Goal: Information Seeking & Learning: Find specific page/section

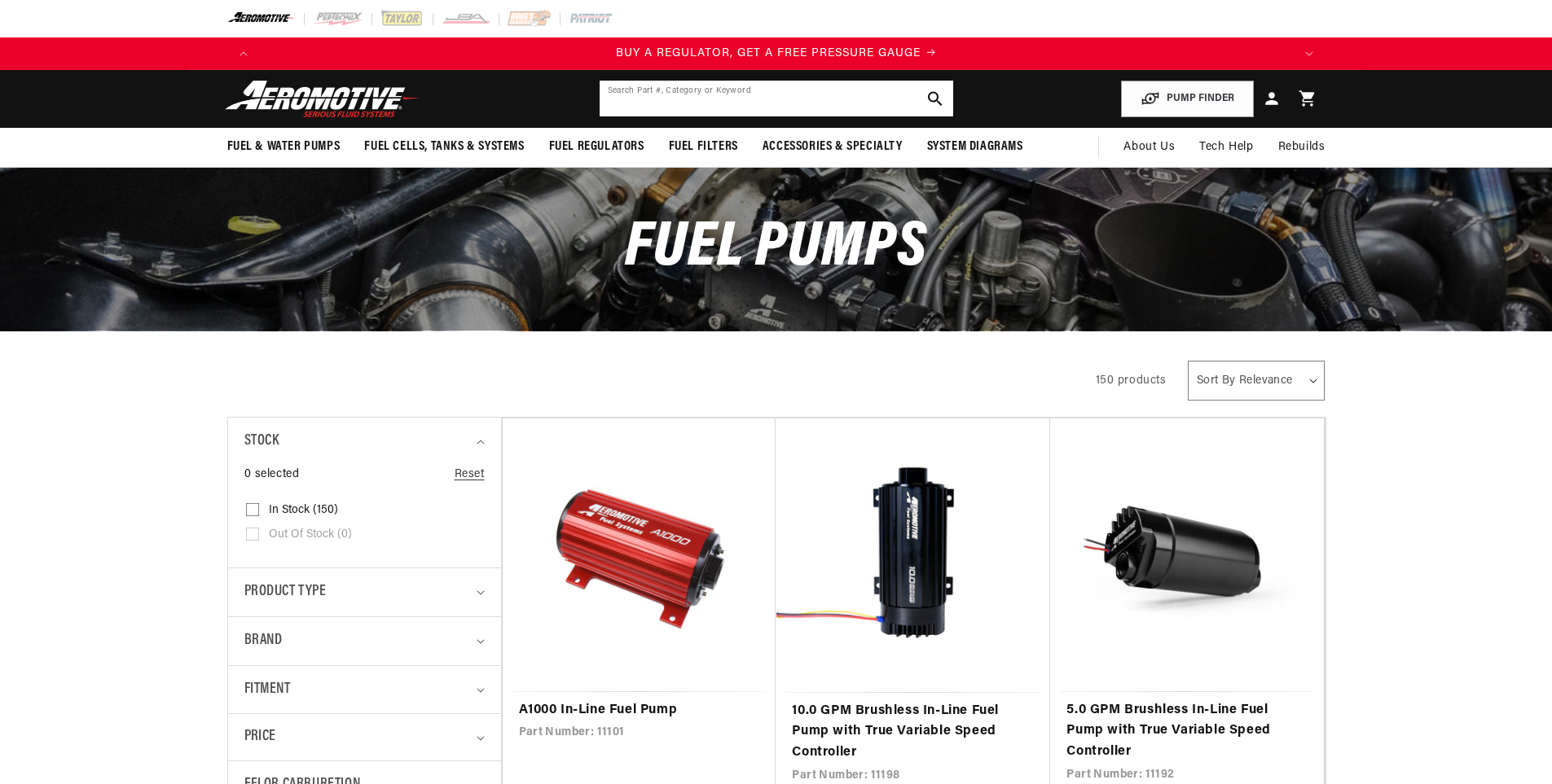
click at [724, 100] on input "text" at bounding box center [776, 99] width 354 height 36
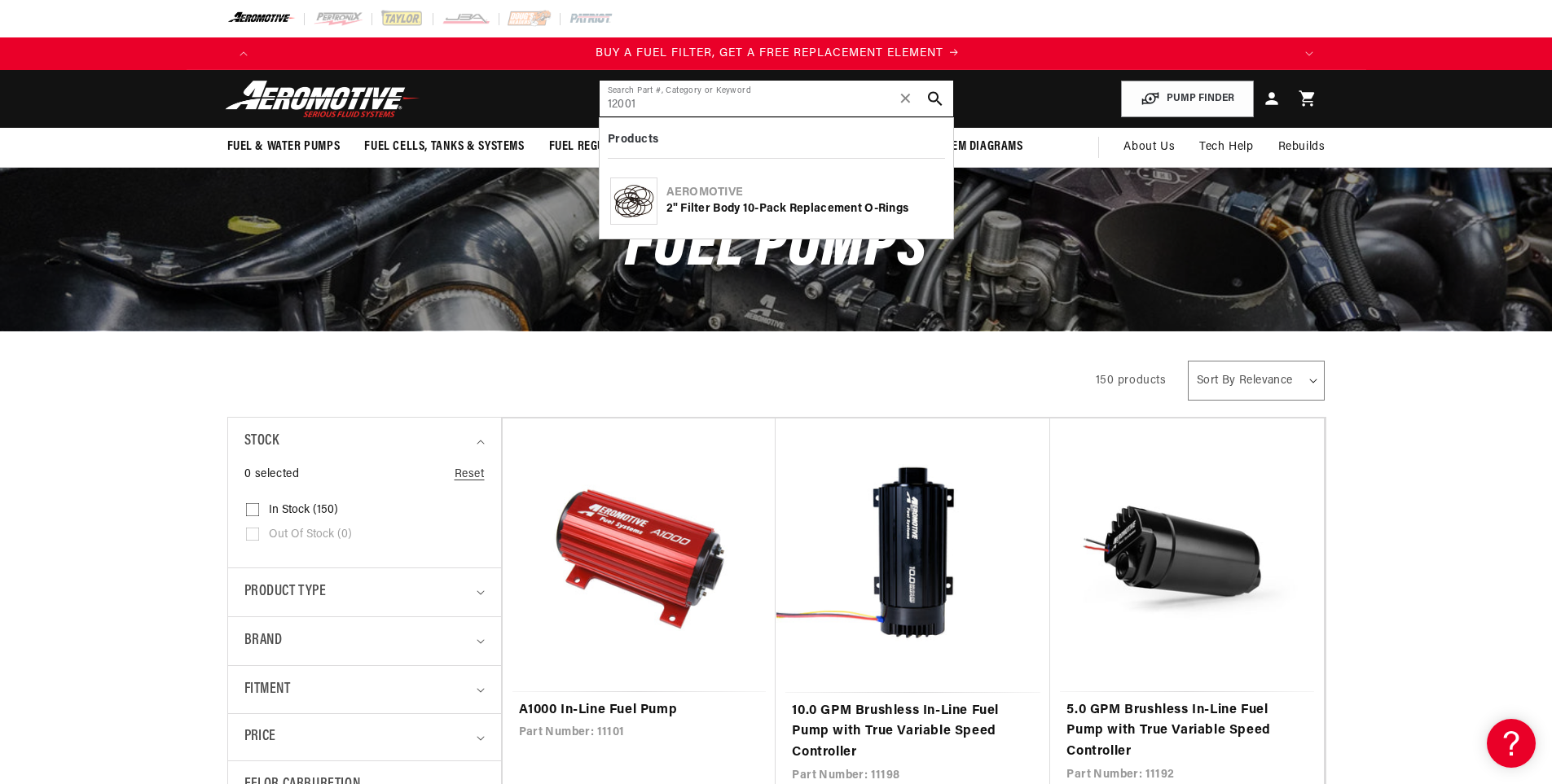
scroll to position [0, 1033]
type input "12001"
click at [929, 104] on icon "search button" at bounding box center [936, 99] width 16 height 16
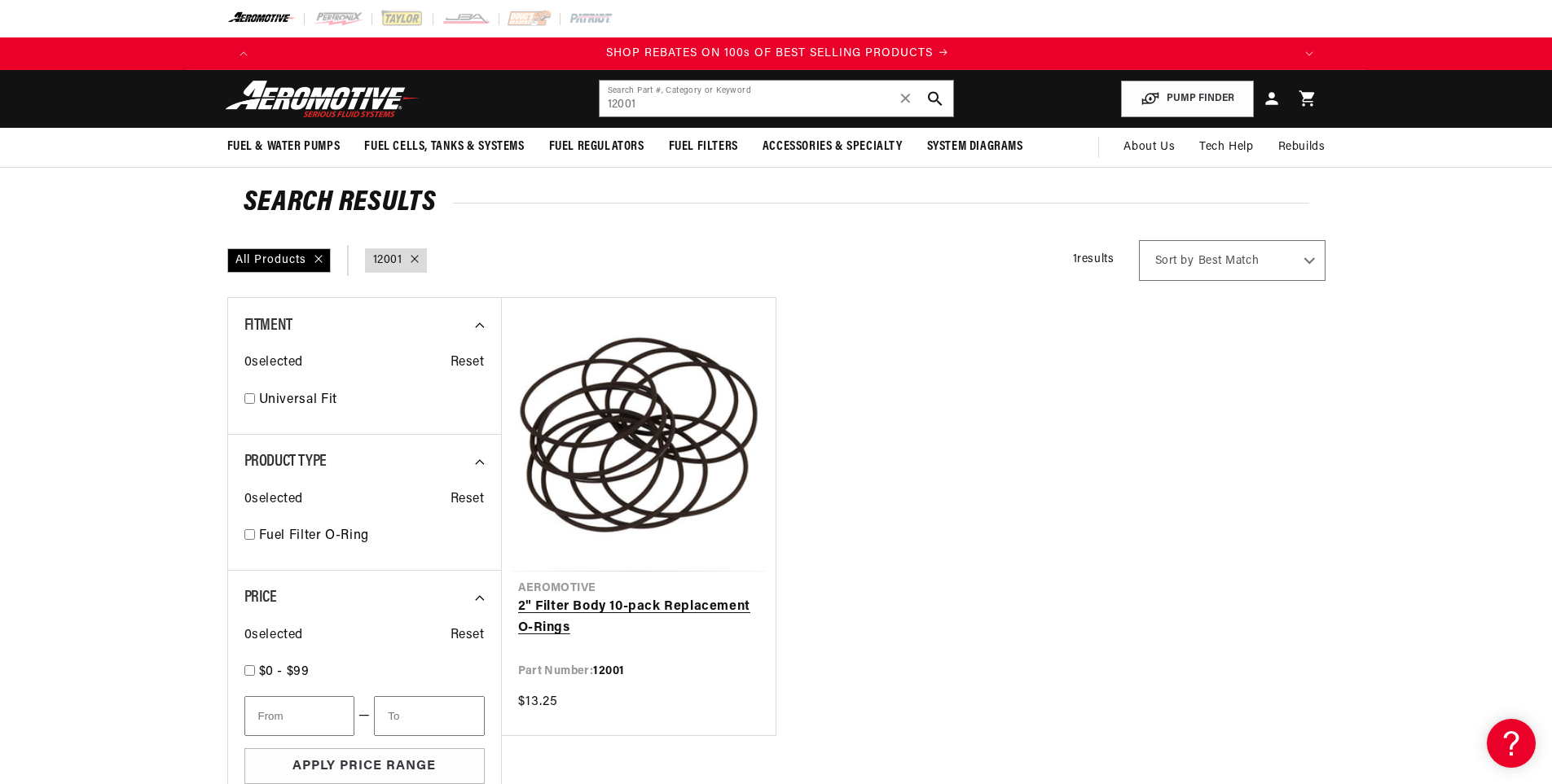
scroll to position [0, 2067]
click at [649, 597] on link "2" Filter Body 10-pack Replacement O-Rings" at bounding box center [639, 618] width 241 height 41
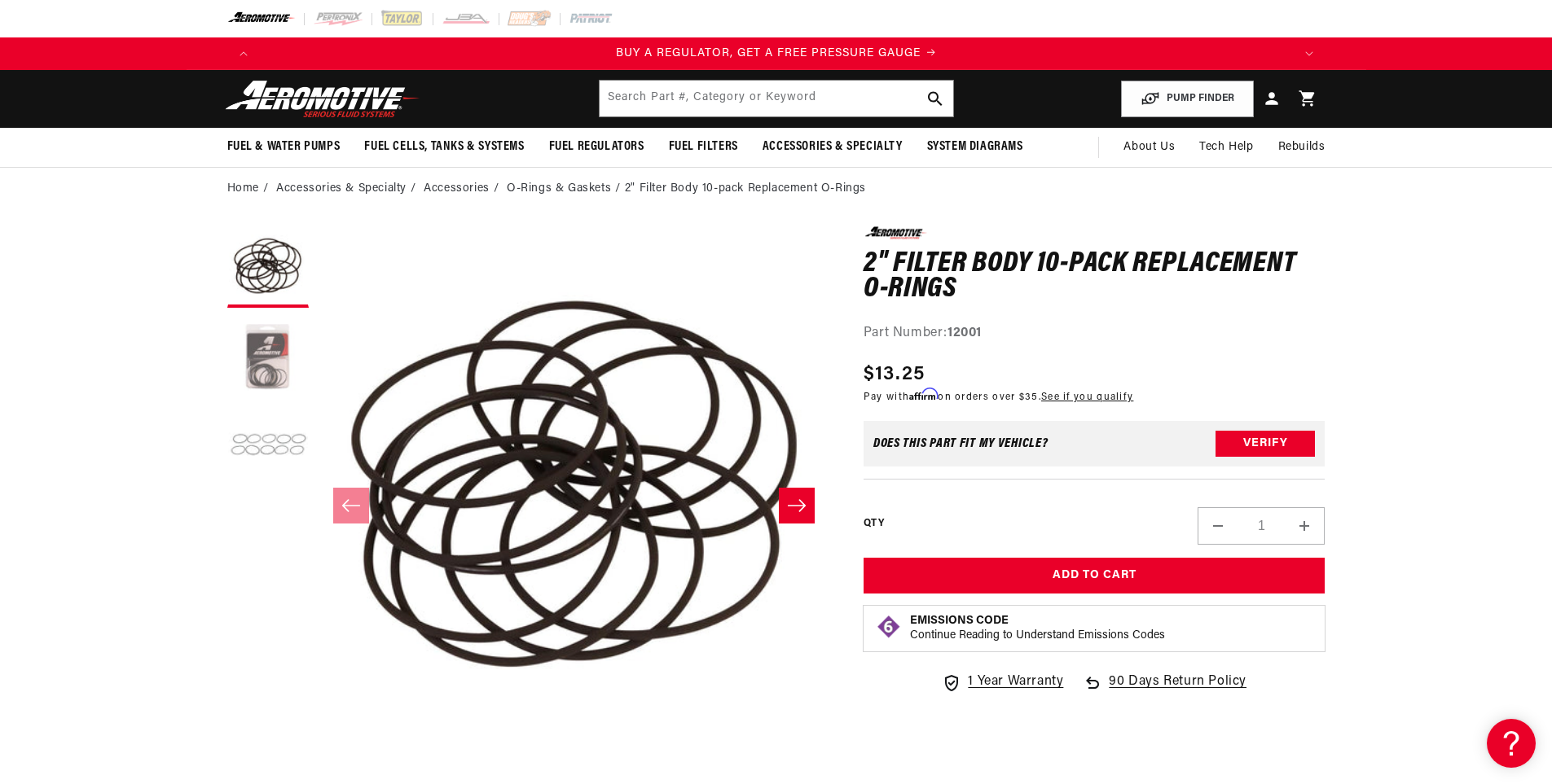
click at [270, 357] on button "Load image 2 in gallery view" at bounding box center [268, 356] width 81 height 81
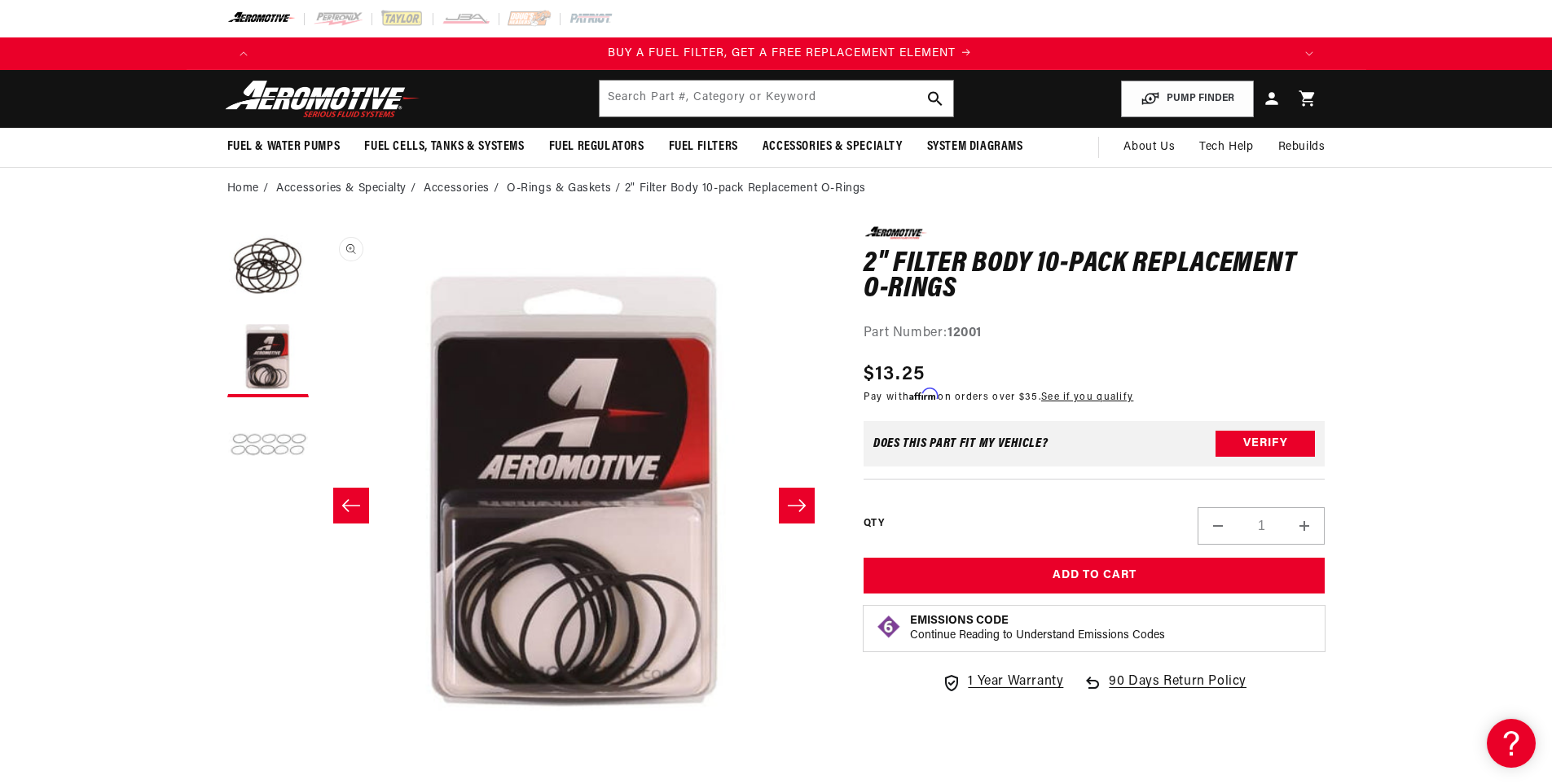
scroll to position [0, 1033]
click at [816, 104] on input "text" at bounding box center [776, 99] width 354 height 36
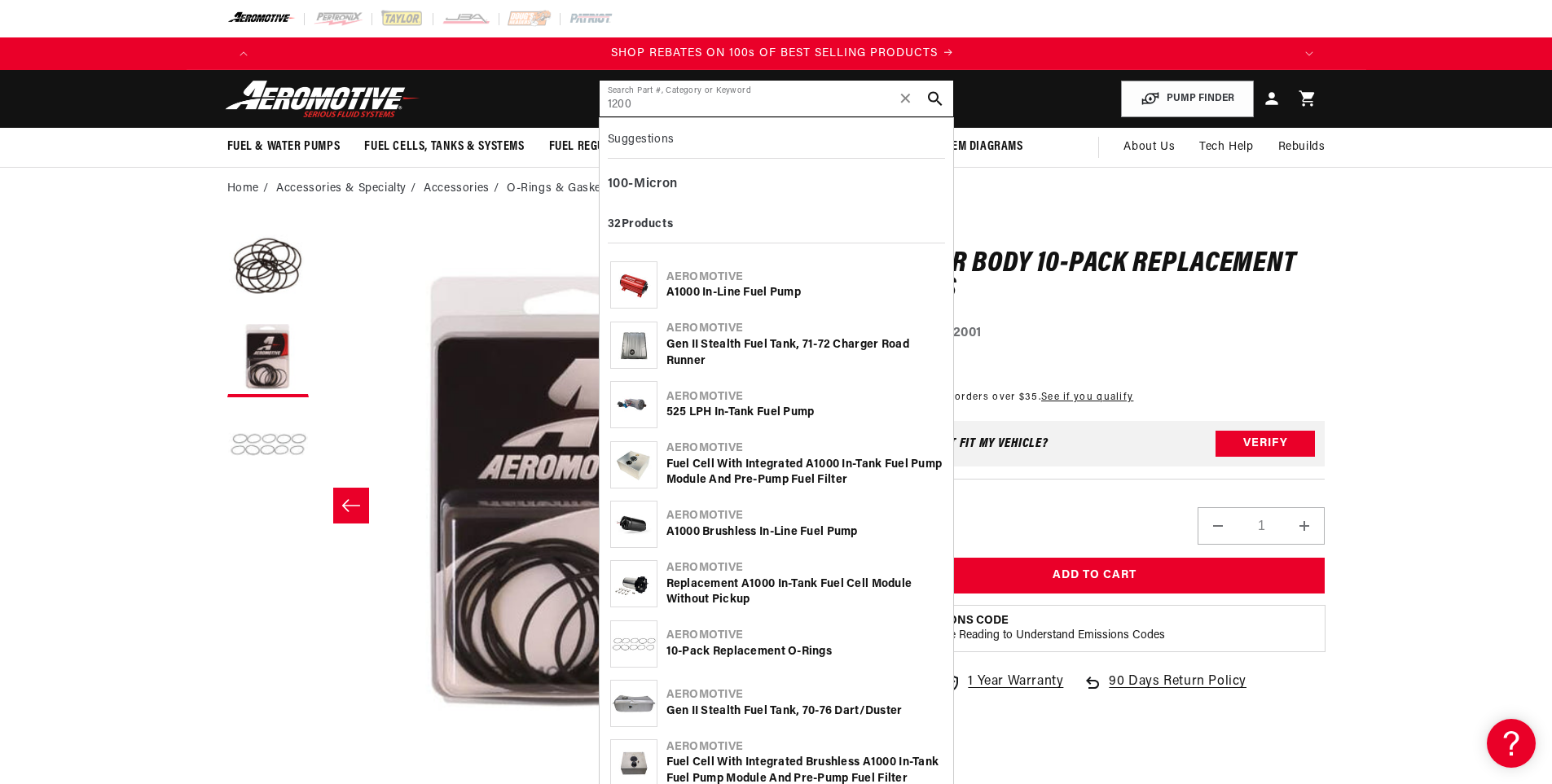
scroll to position [0, 2067]
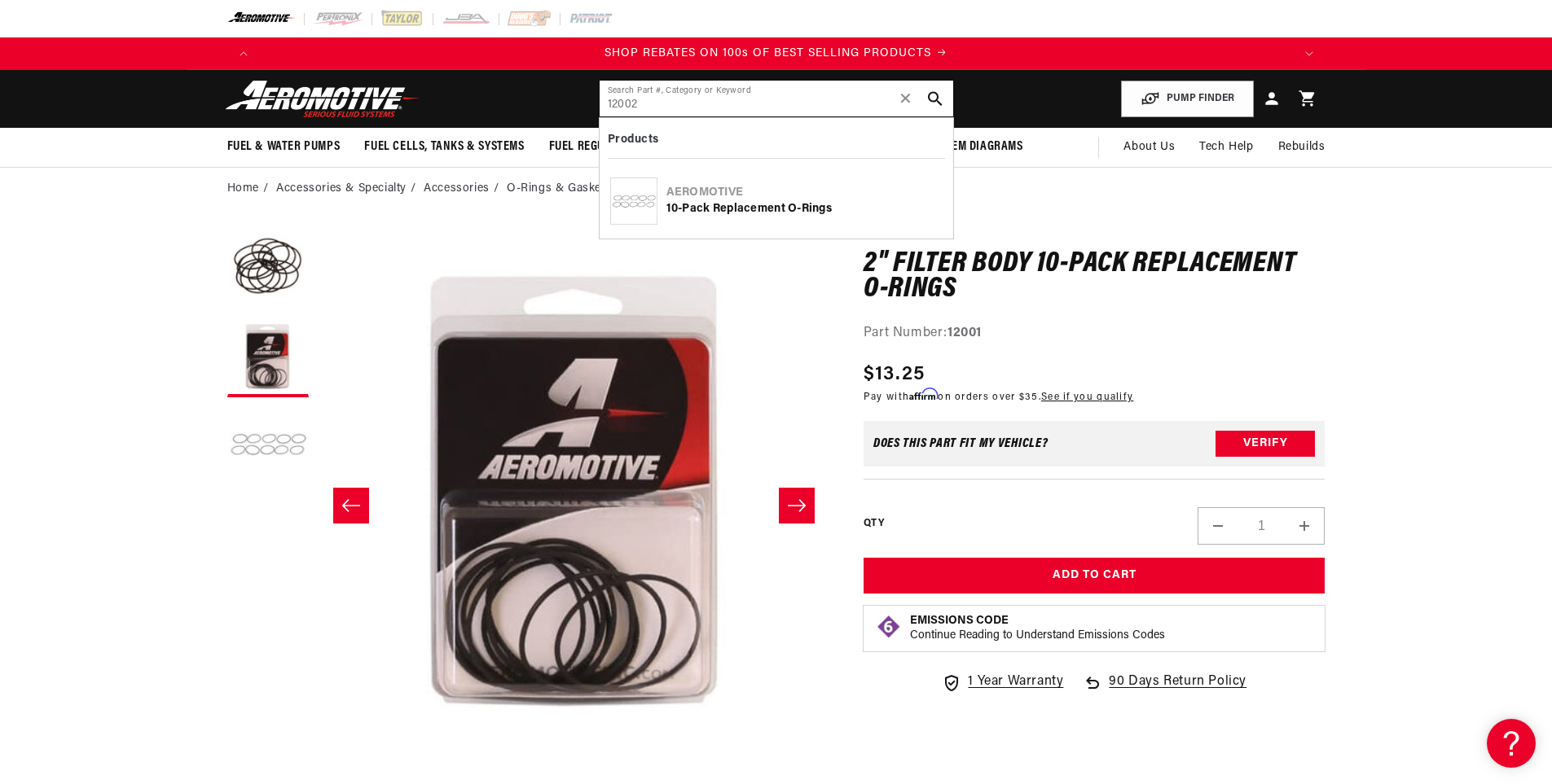
type input "12002"
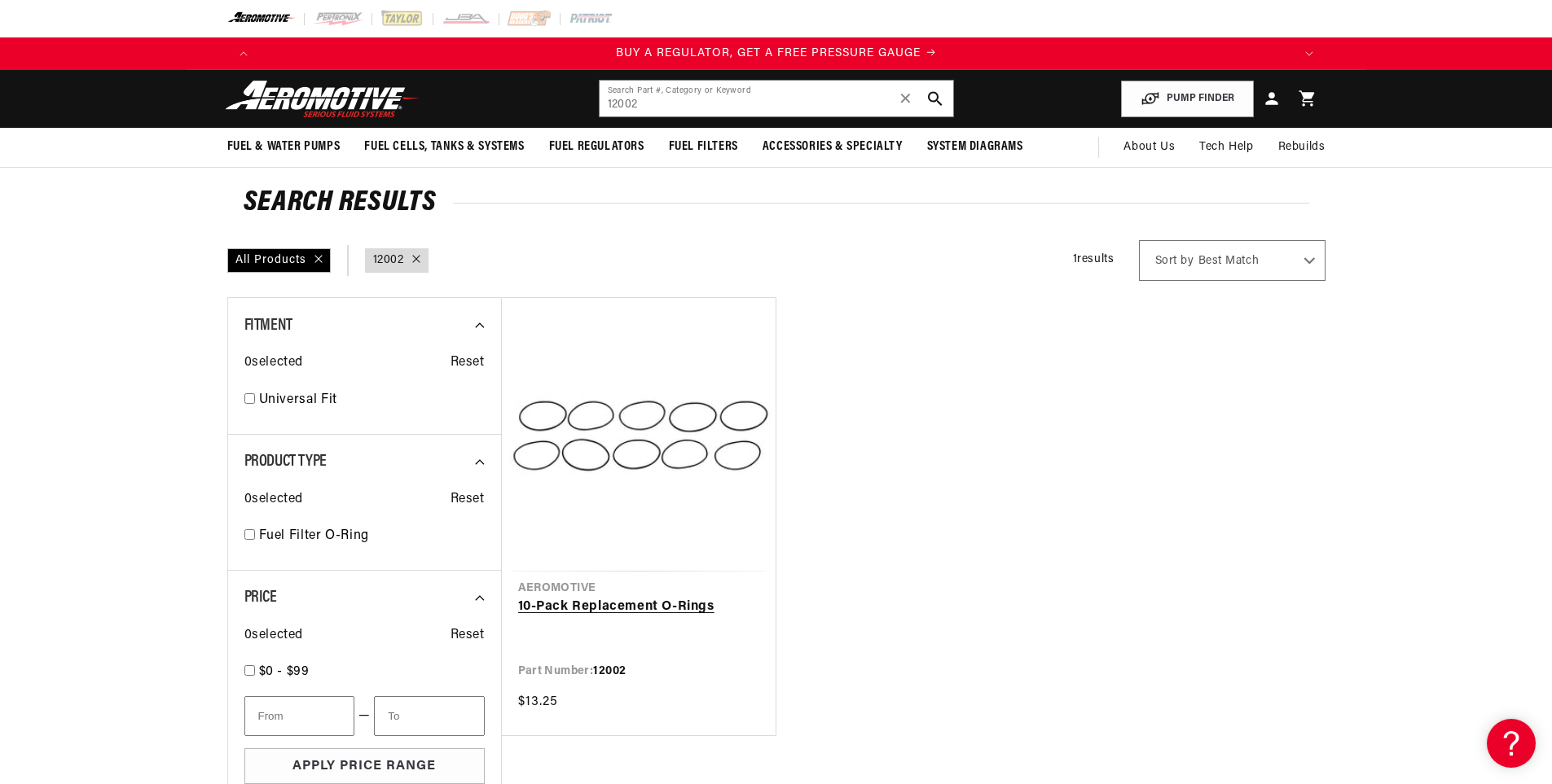
click at [649, 597] on link "10-Pack Replacement O-Rings" at bounding box center [639, 607] width 241 height 21
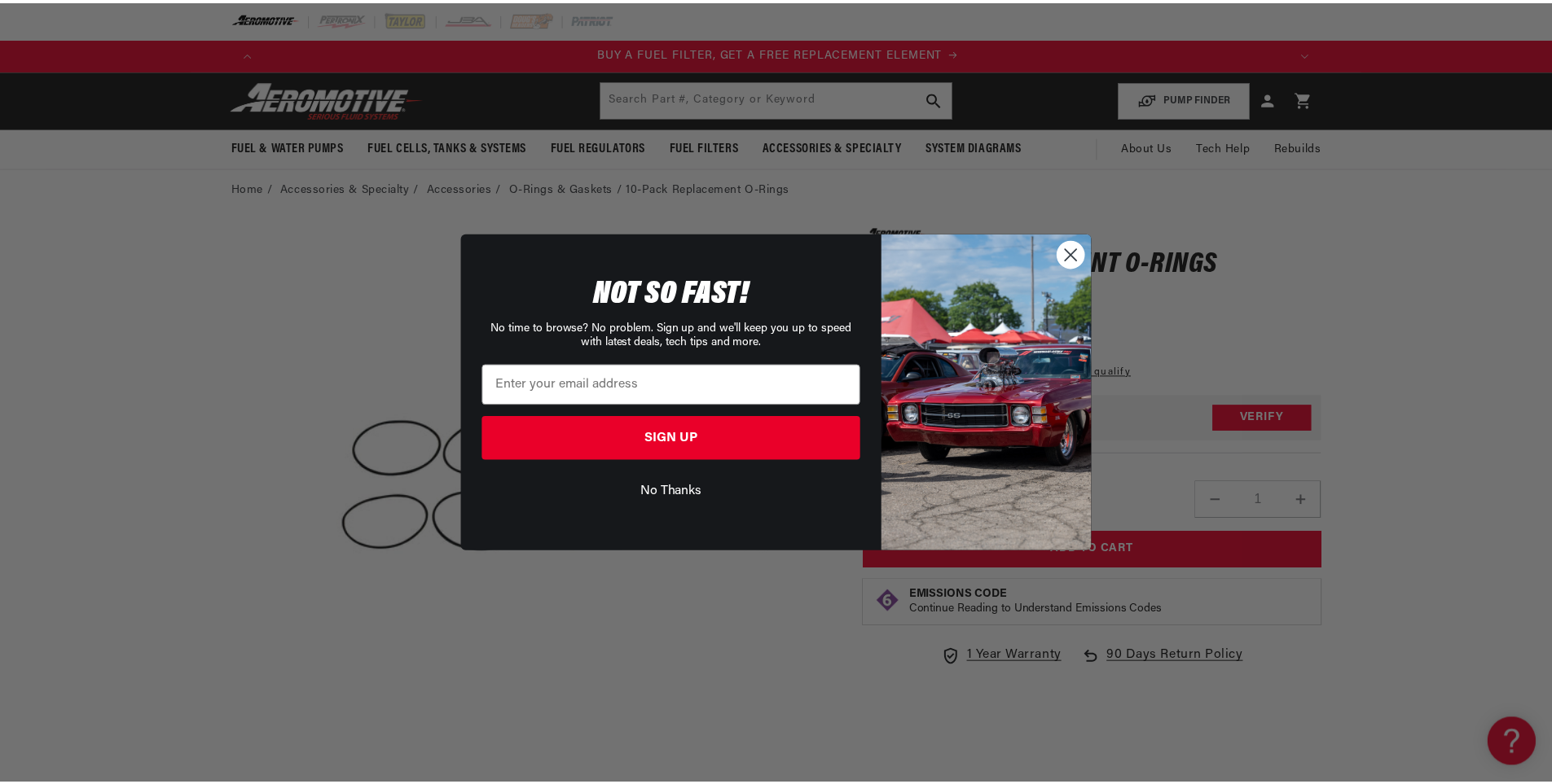
scroll to position [0, 1033]
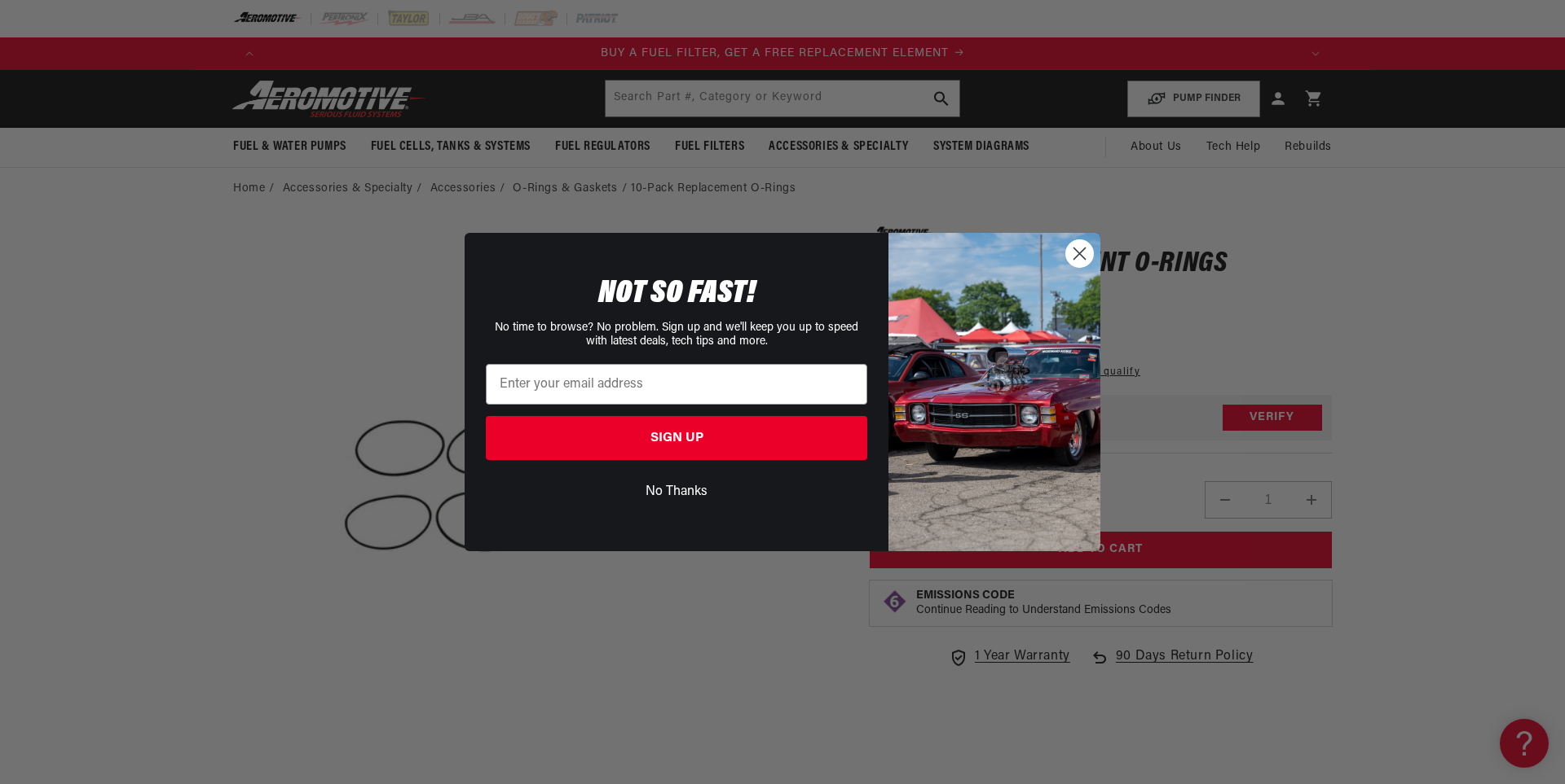
click at [1088, 247] on circle "Close dialog" at bounding box center [1079, 253] width 27 height 27
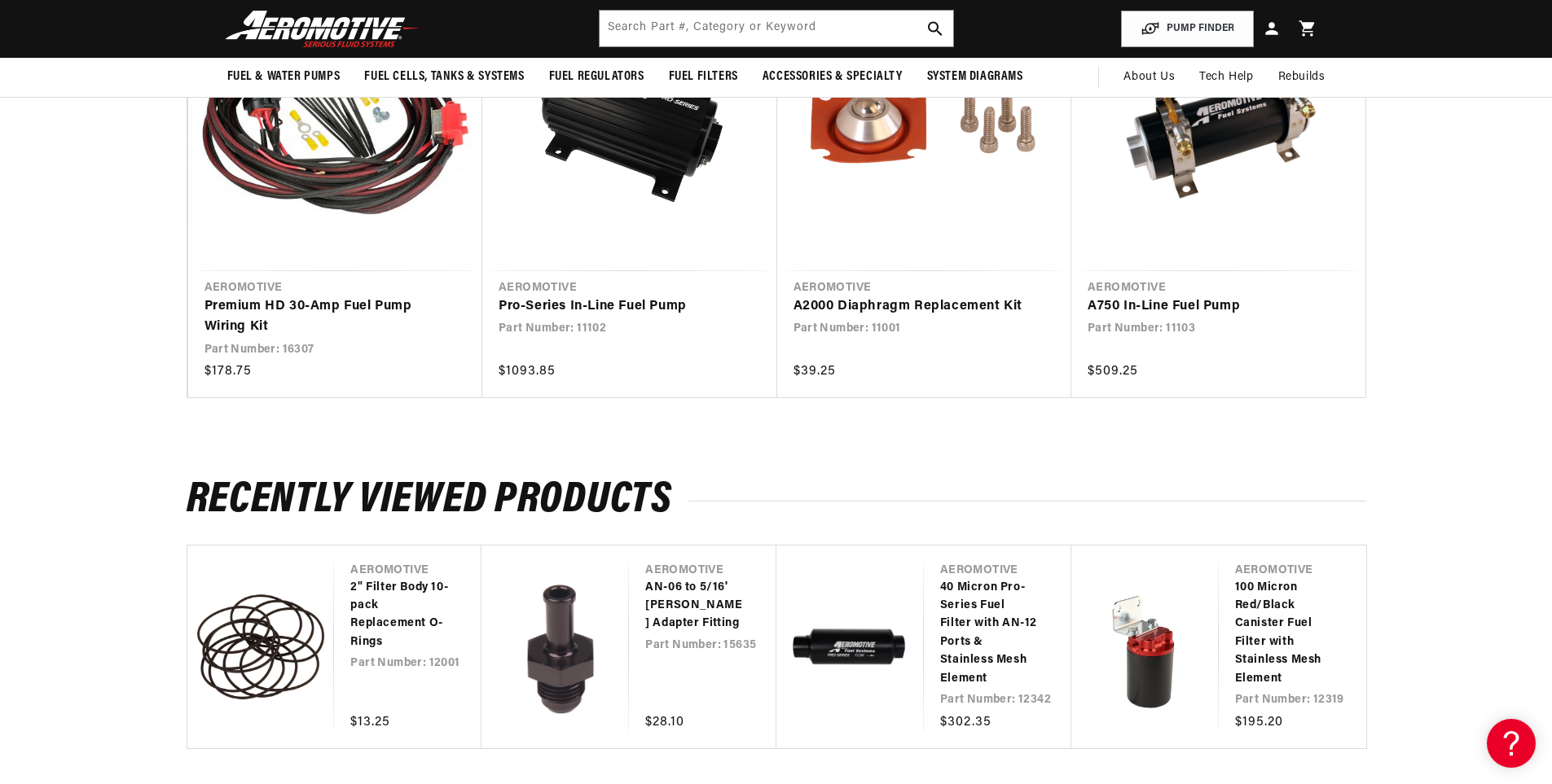
scroll to position [0, 2067]
click at [803, 21] on input "text" at bounding box center [776, 29] width 354 height 36
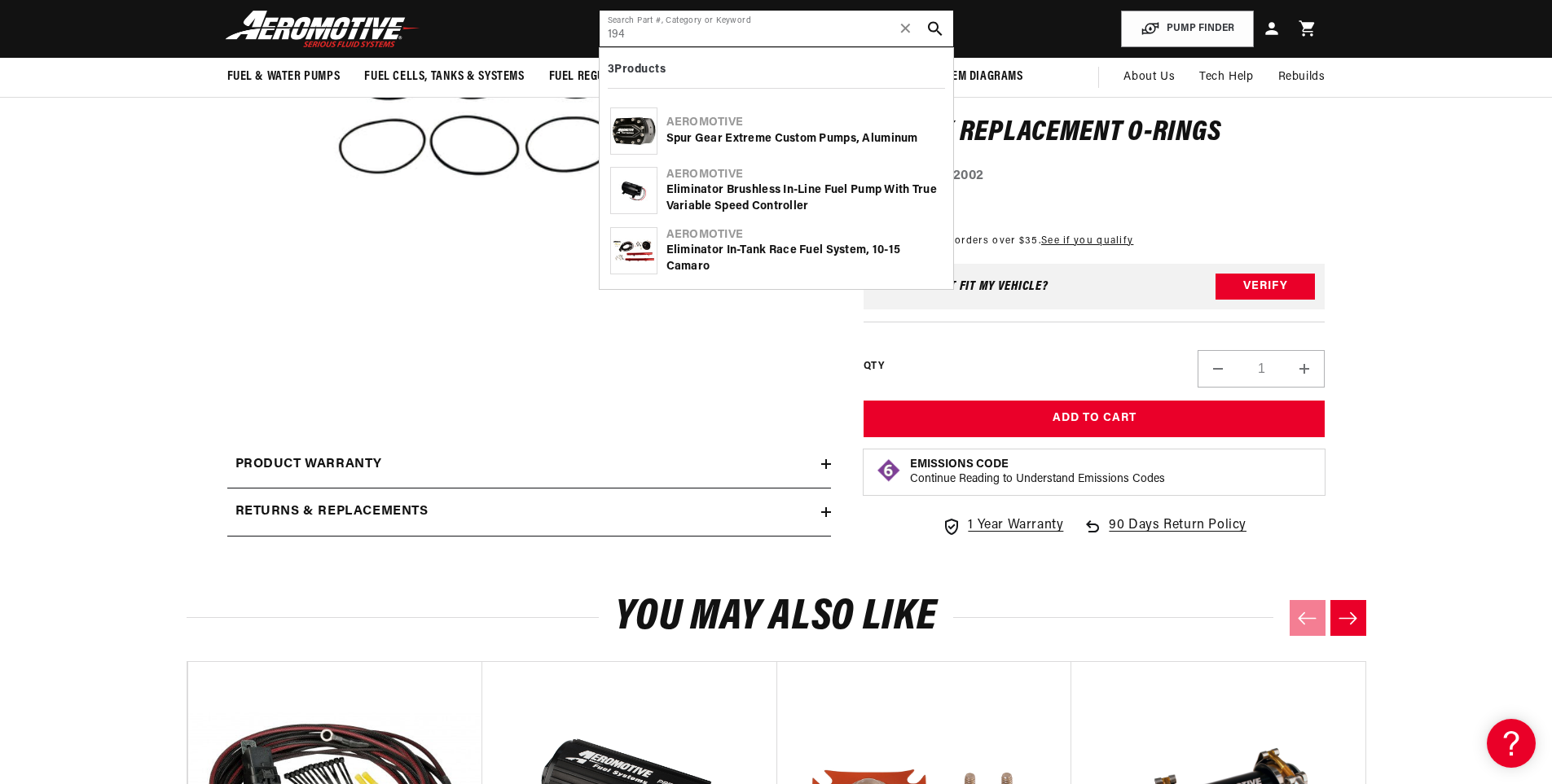
type input "194"
click at [317, 365] on button "Open media 1 in modal" at bounding box center [317, 365] width 0 height 0
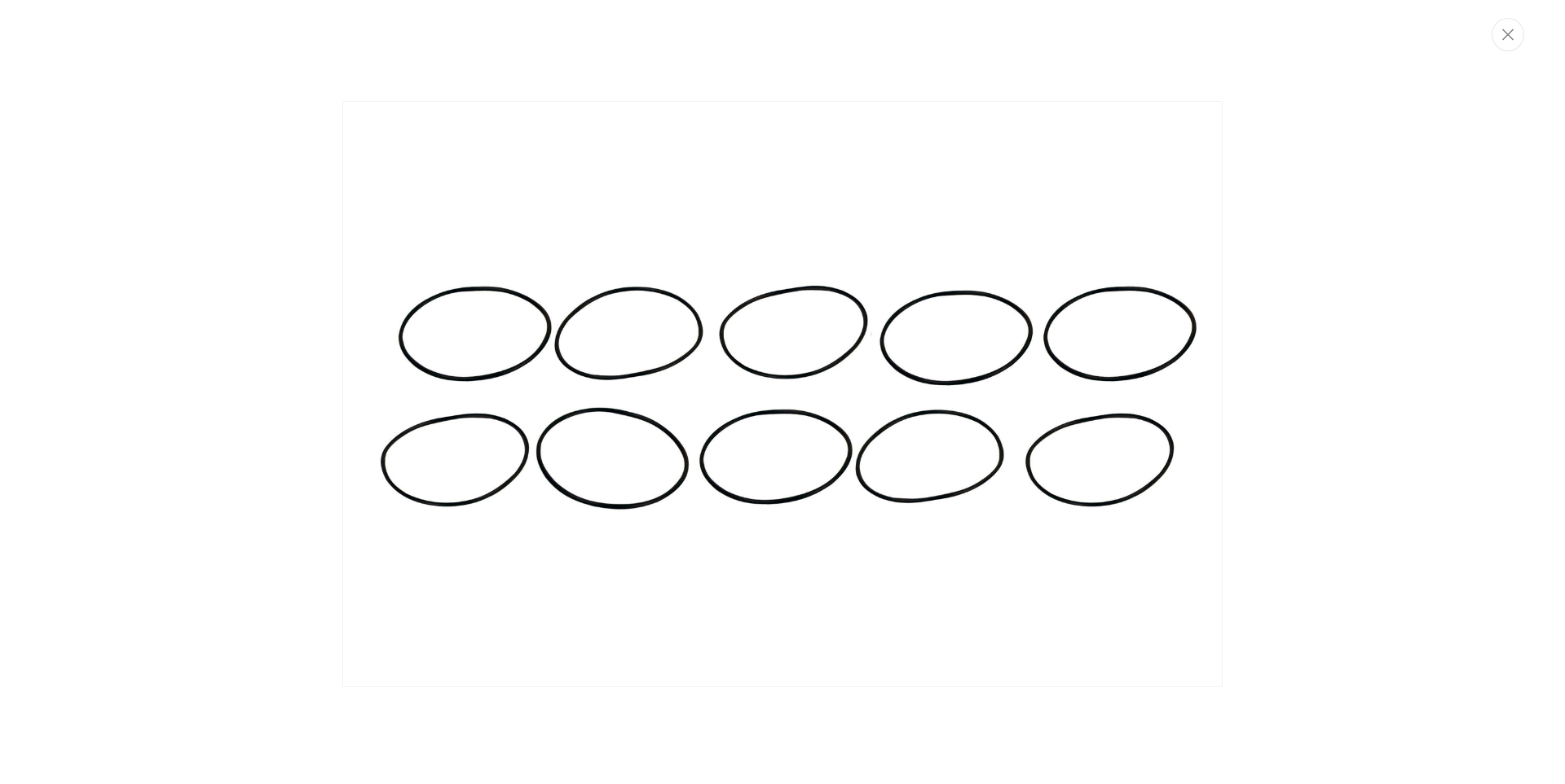
scroll to position [0, 2260]
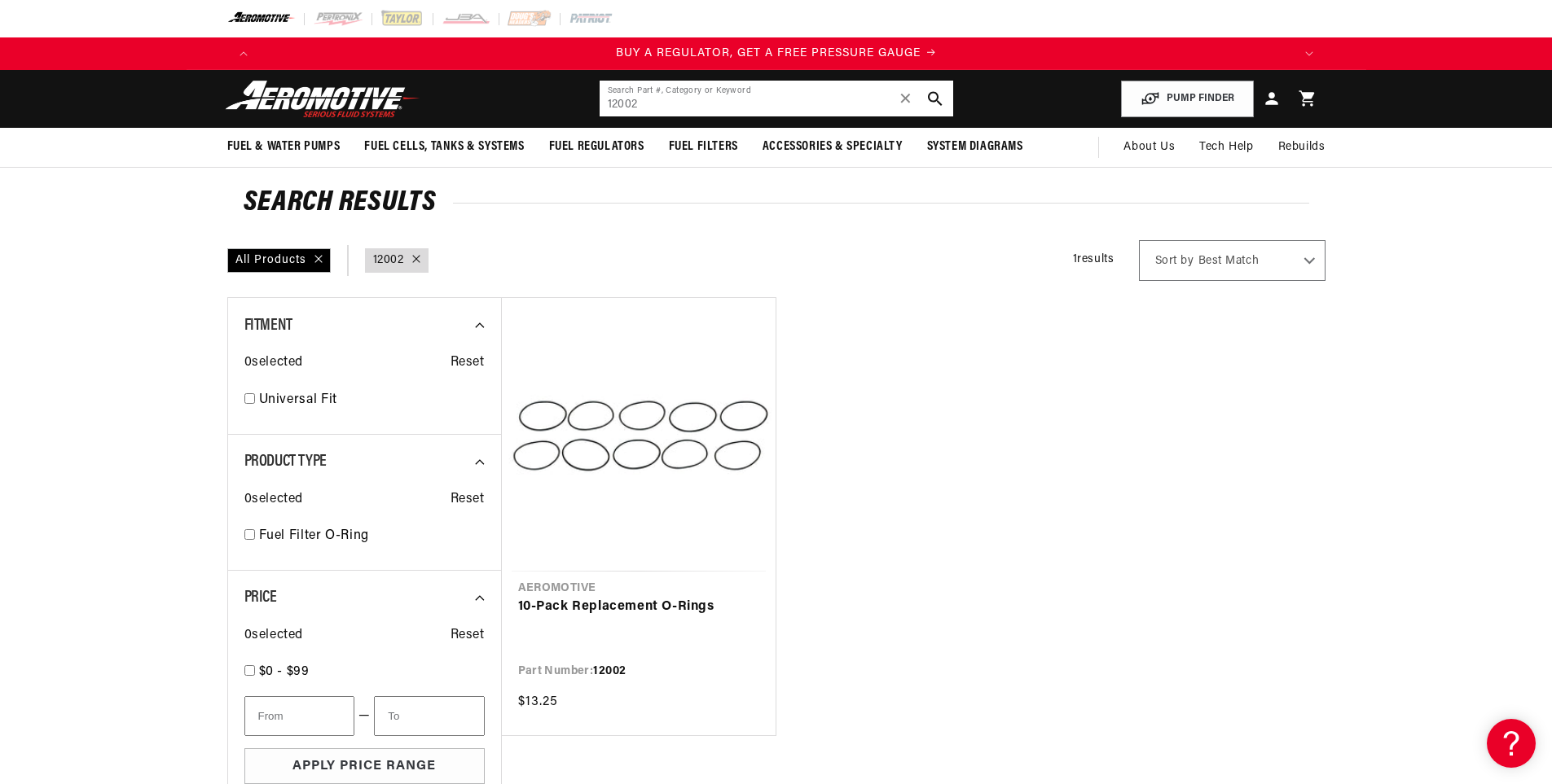
click at [677, 100] on input "12002" at bounding box center [776, 99] width 354 height 36
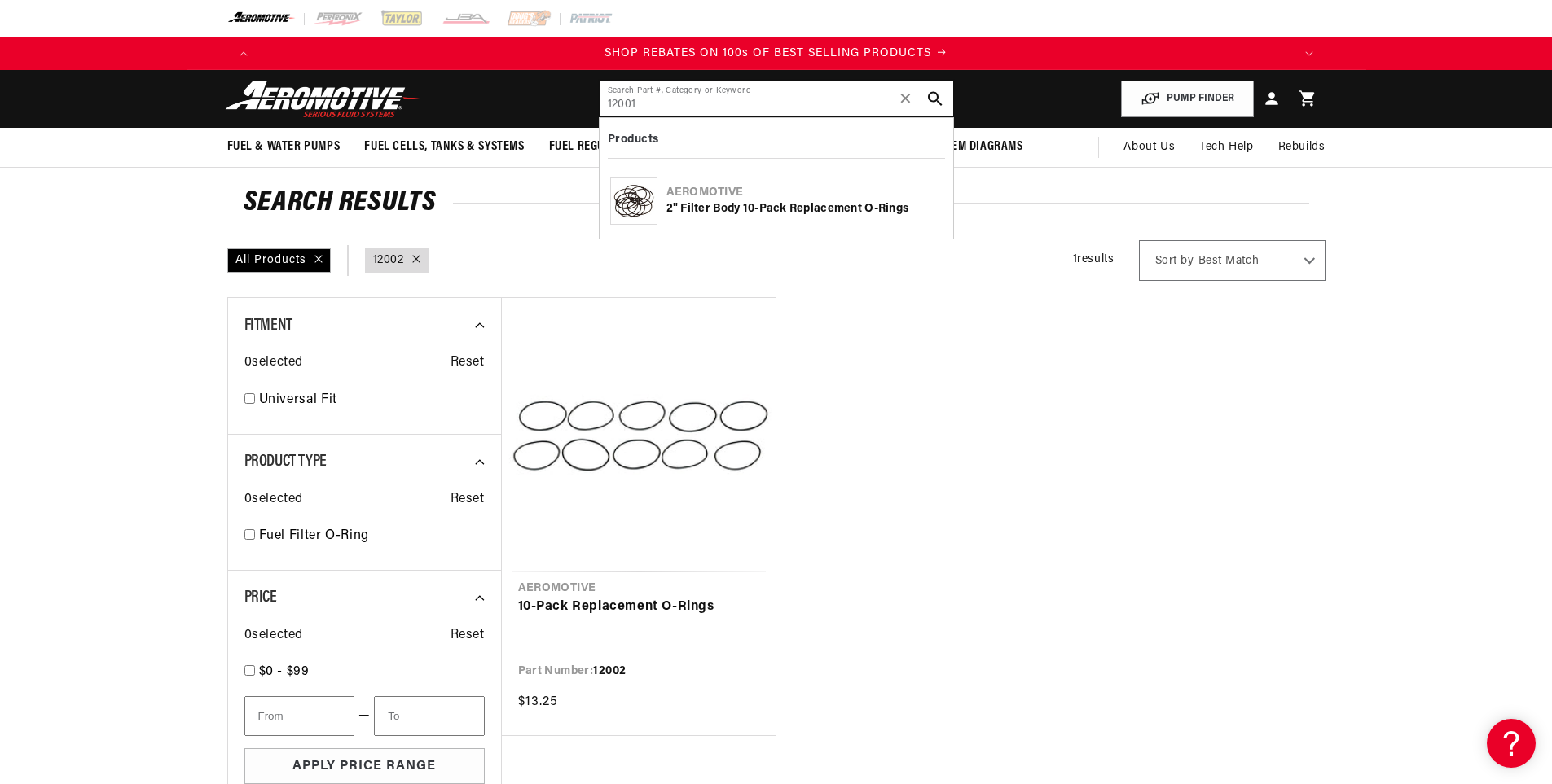
type input "12001"
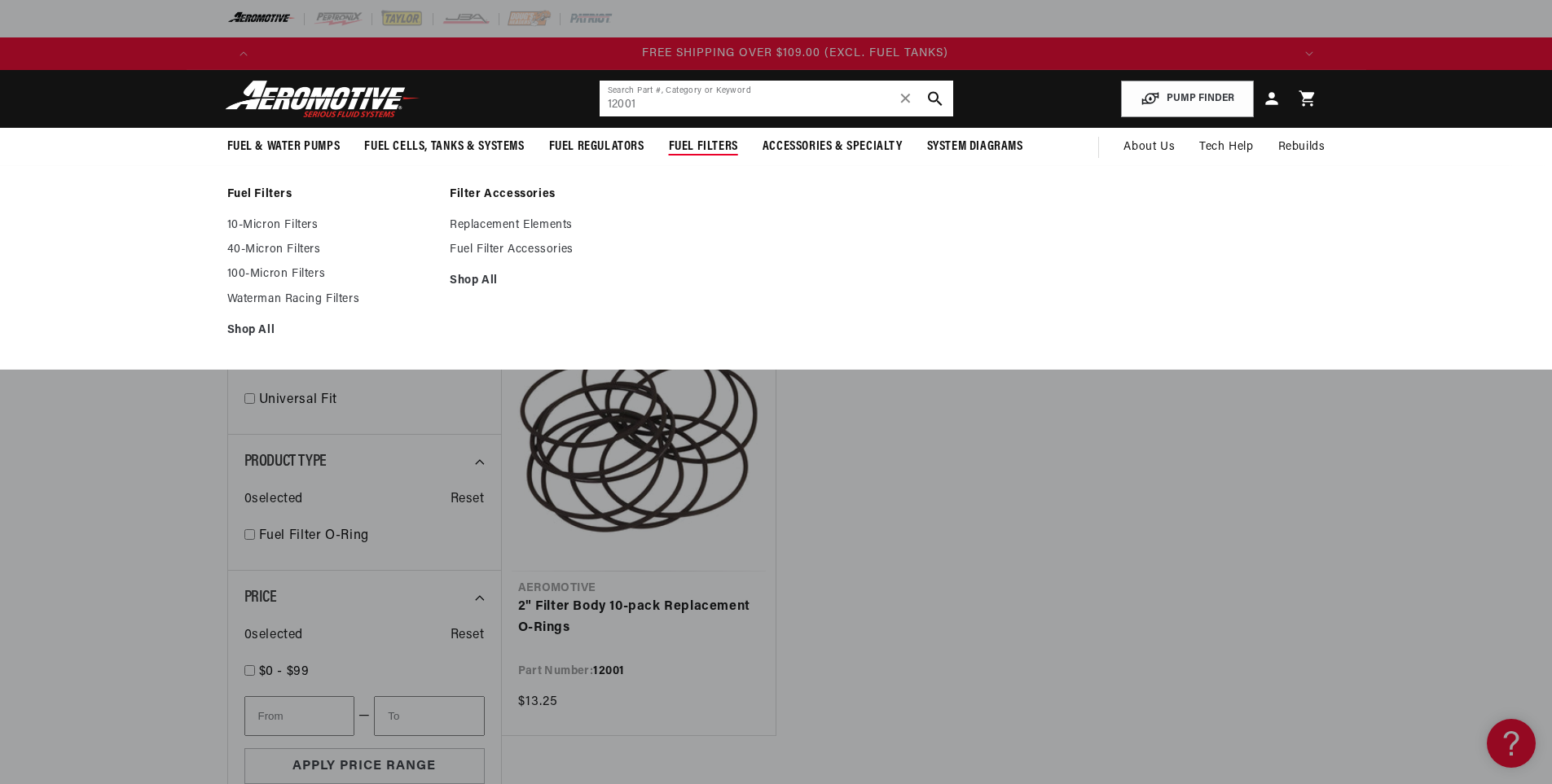
scroll to position [0, 3100]
click at [731, 145] on span "Fuel Filters" at bounding box center [703, 146] width 69 height 17
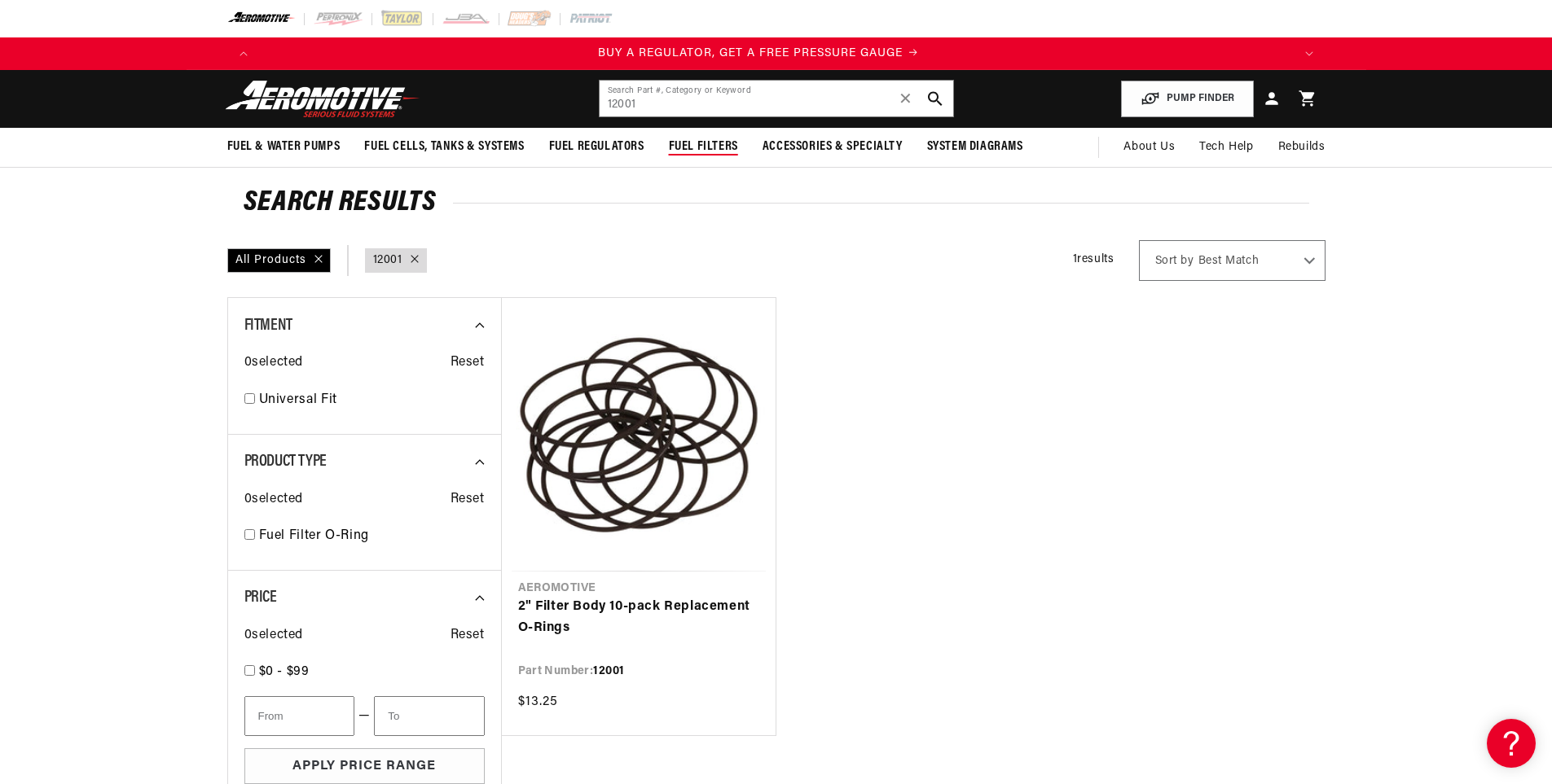
scroll to position [0, 0]
click at [731, 145] on span "Fuel Filters" at bounding box center [703, 146] width 69 height 17
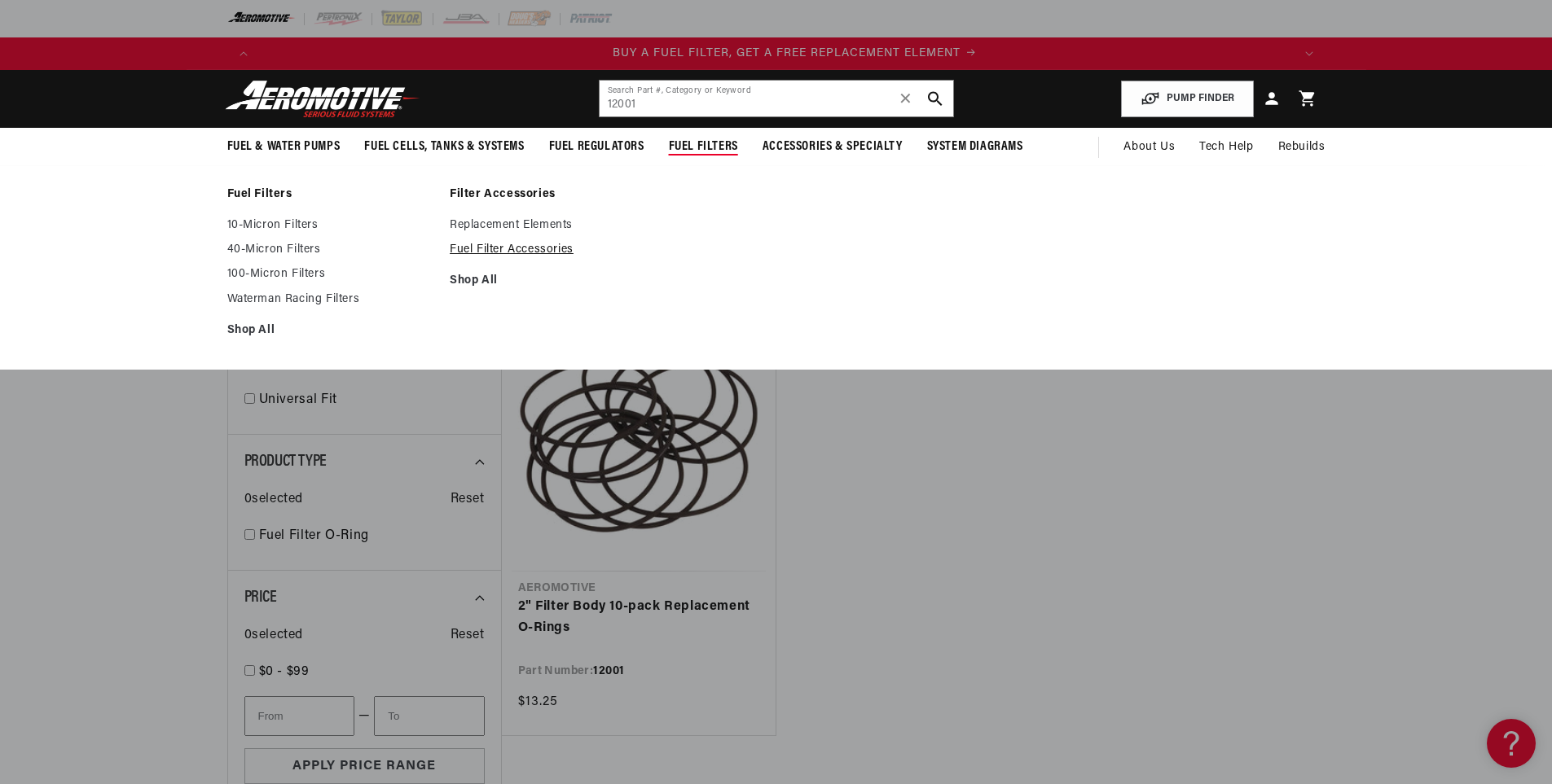
scroll to position [0, 1033]
click at [297, 254] on link "40-Micron Filters" at bounding box center [331, 250] width 207 height 15
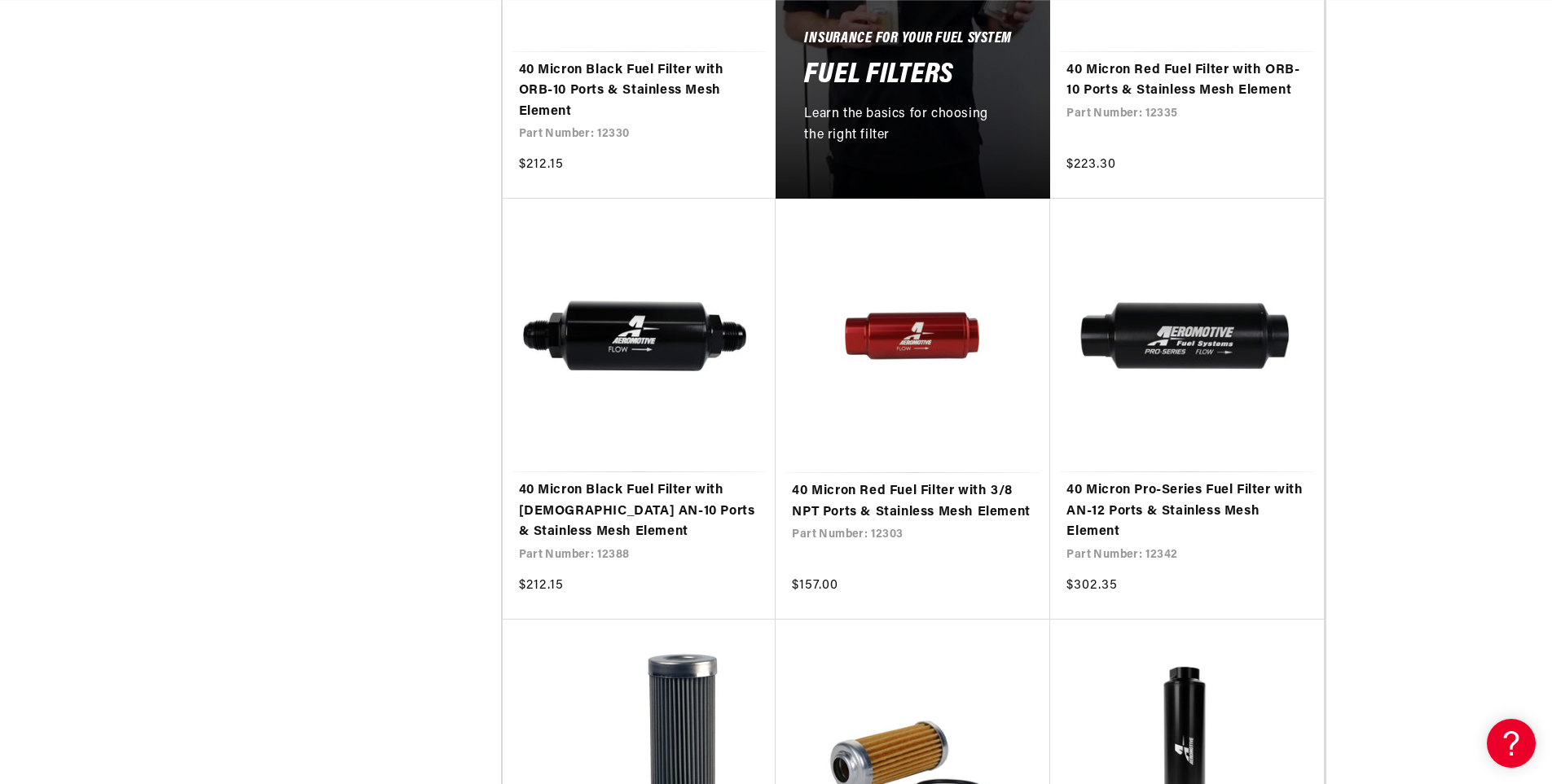
scroll to position [0, 1033]
click at [1176, 481] on link "40 Micron Pro-Series Fuel Filter with AN-12 Ports & Stainless Mesh Element" at bounding box center [1187, 512] width 241 height 63
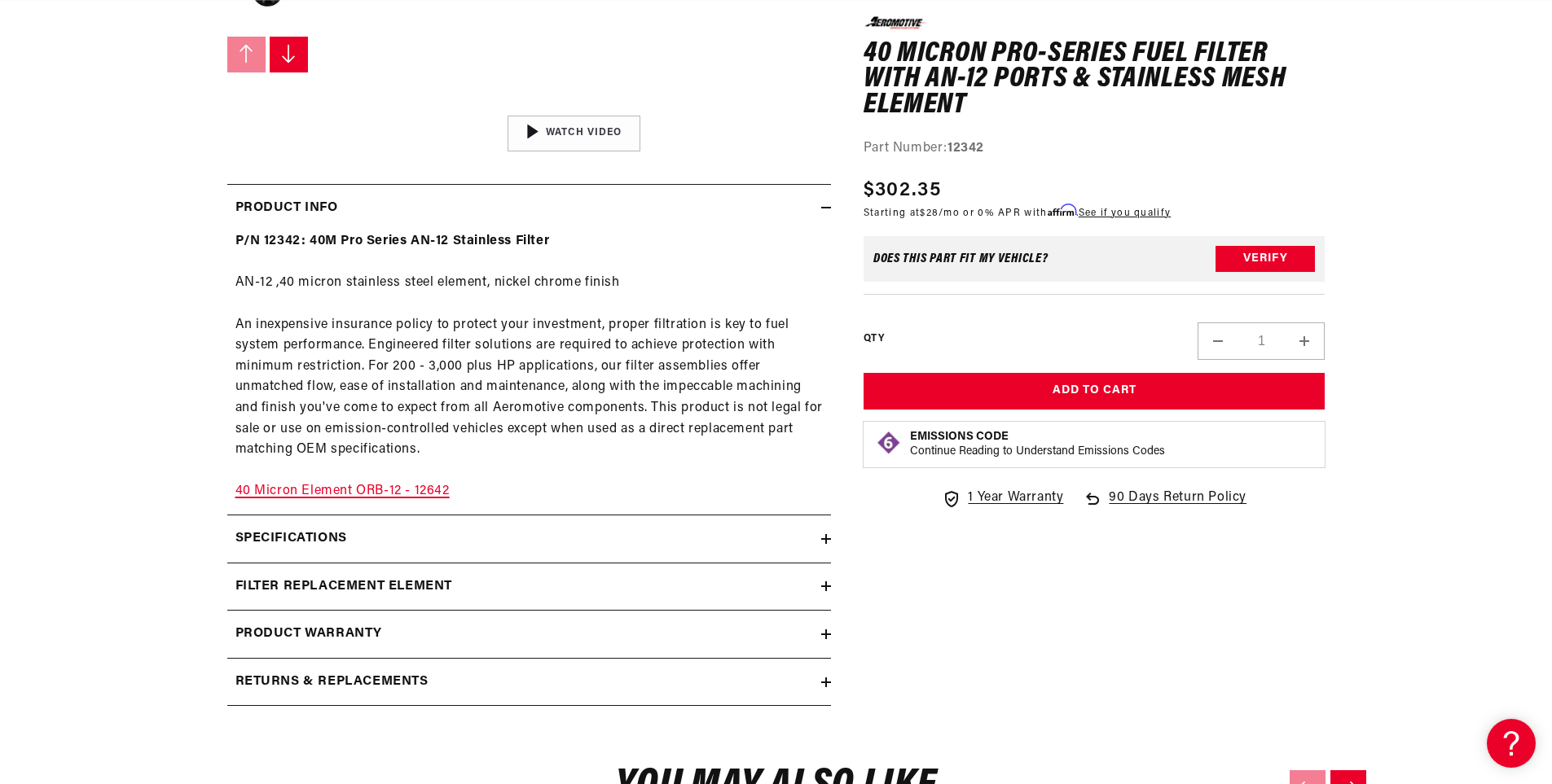
scroll to position [0, 2067]
click at [826, 584] on icon at bounding box center [826, 587] width 0 height 10
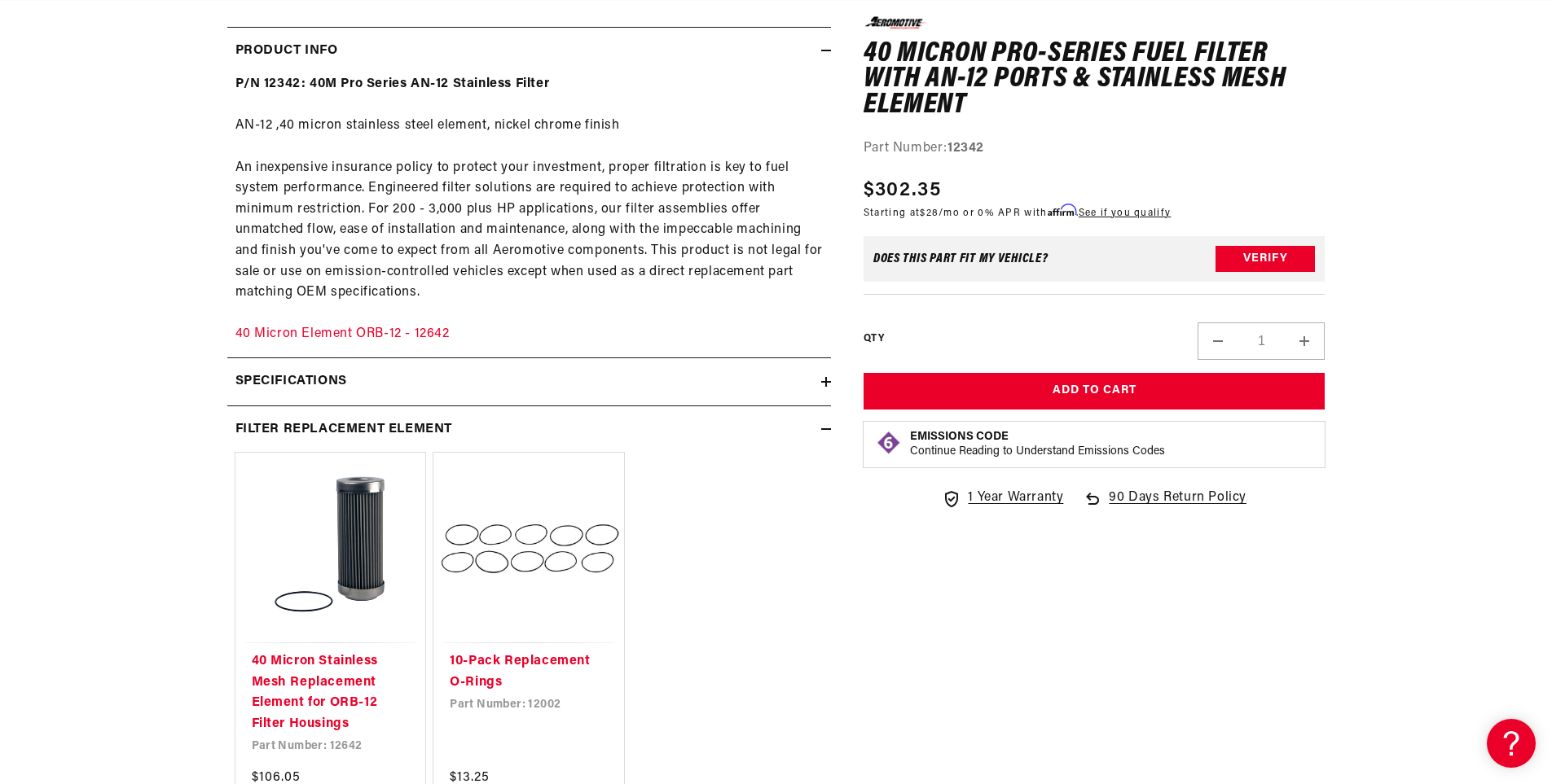
scroll to position [795, 0]
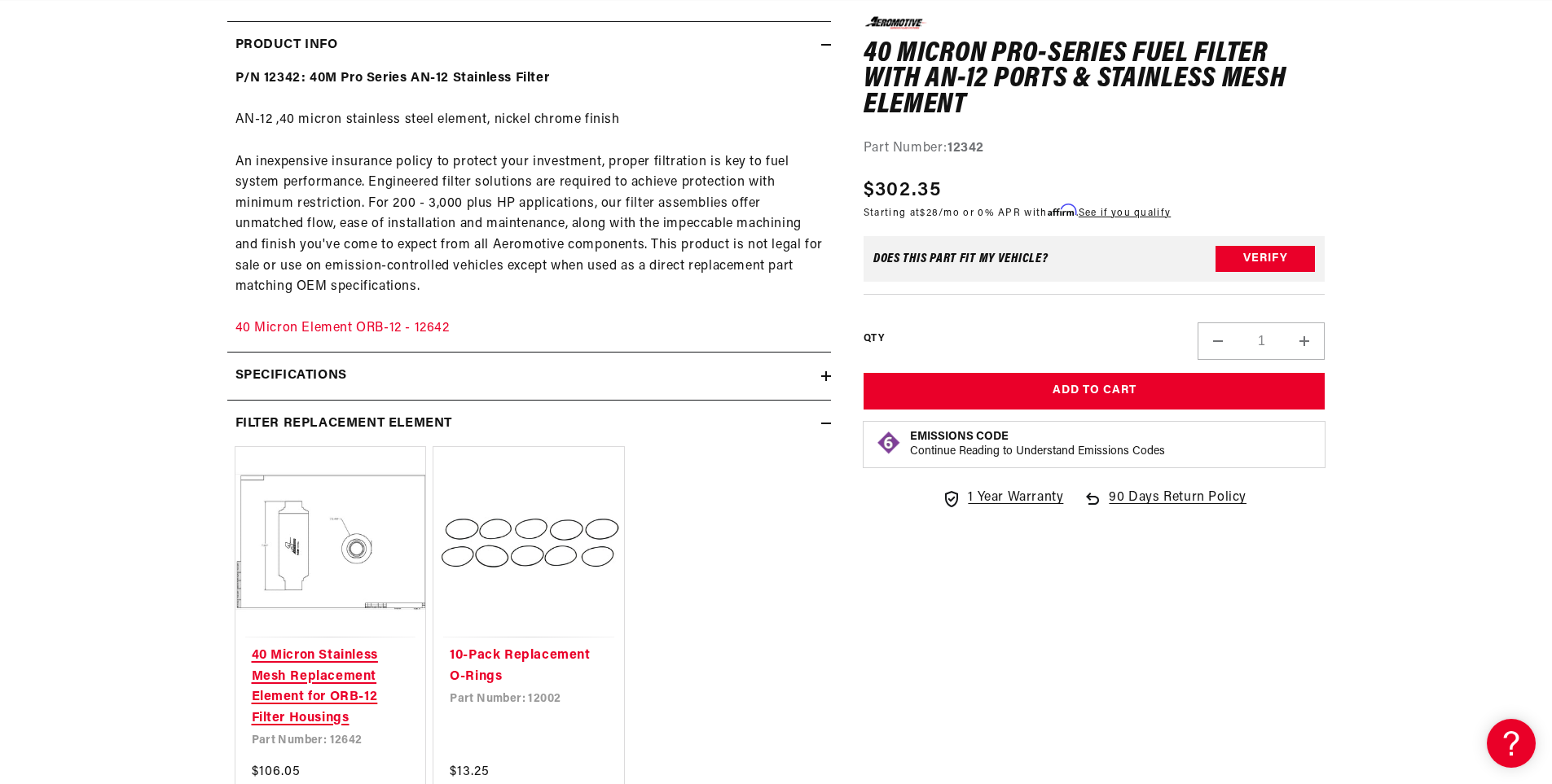
click at [351, 646] on link "40 Micron Stainless Mesh Replacement Element for ORB-12 Filter Housings" at bounding box center [331, 687] width 158 height 83
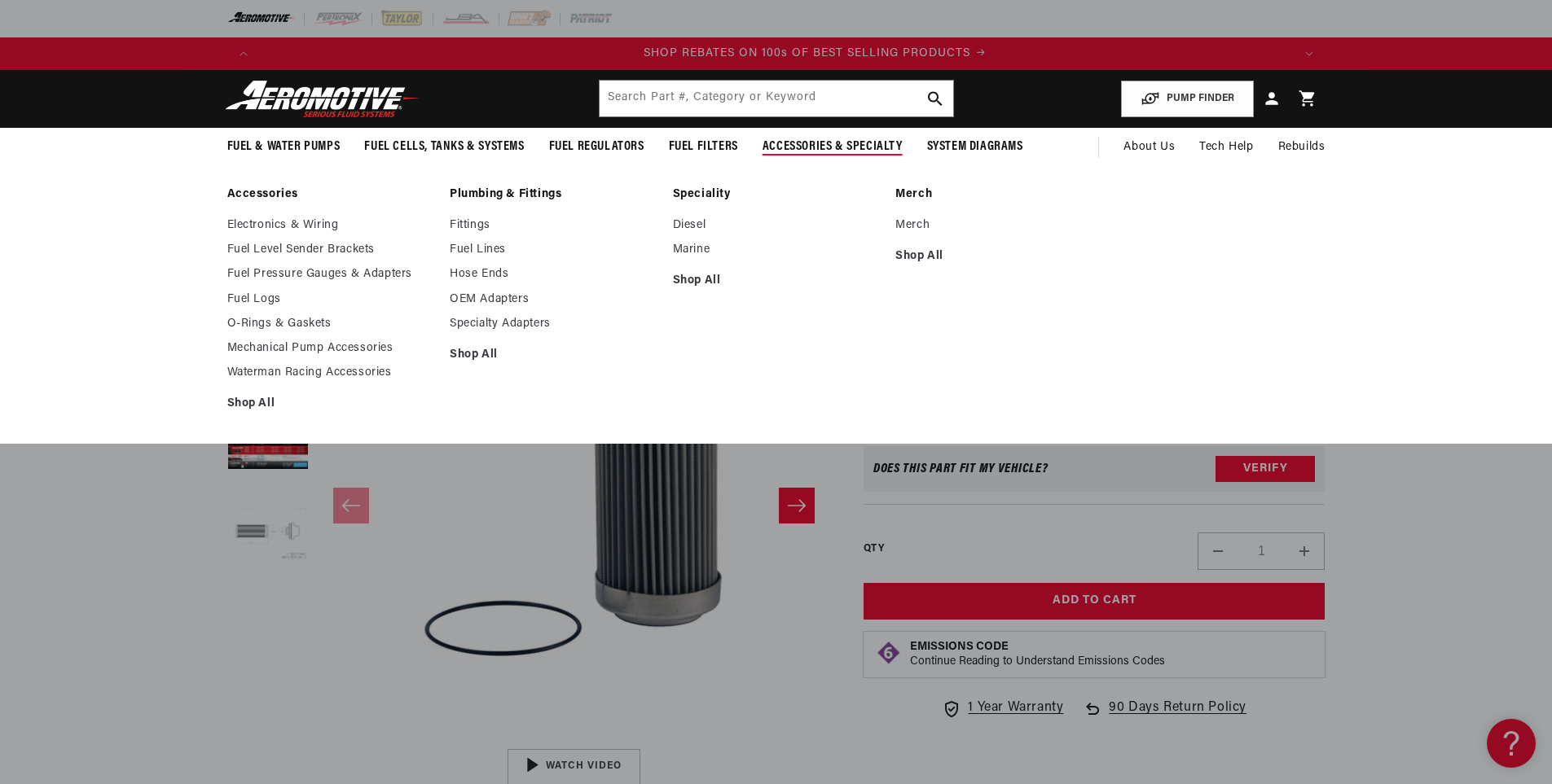
scroll to position [0, 2067]
click at [273, 320] on link "O-Rings & Gaskets" at bounding box center [331, 324] width 207 height 15
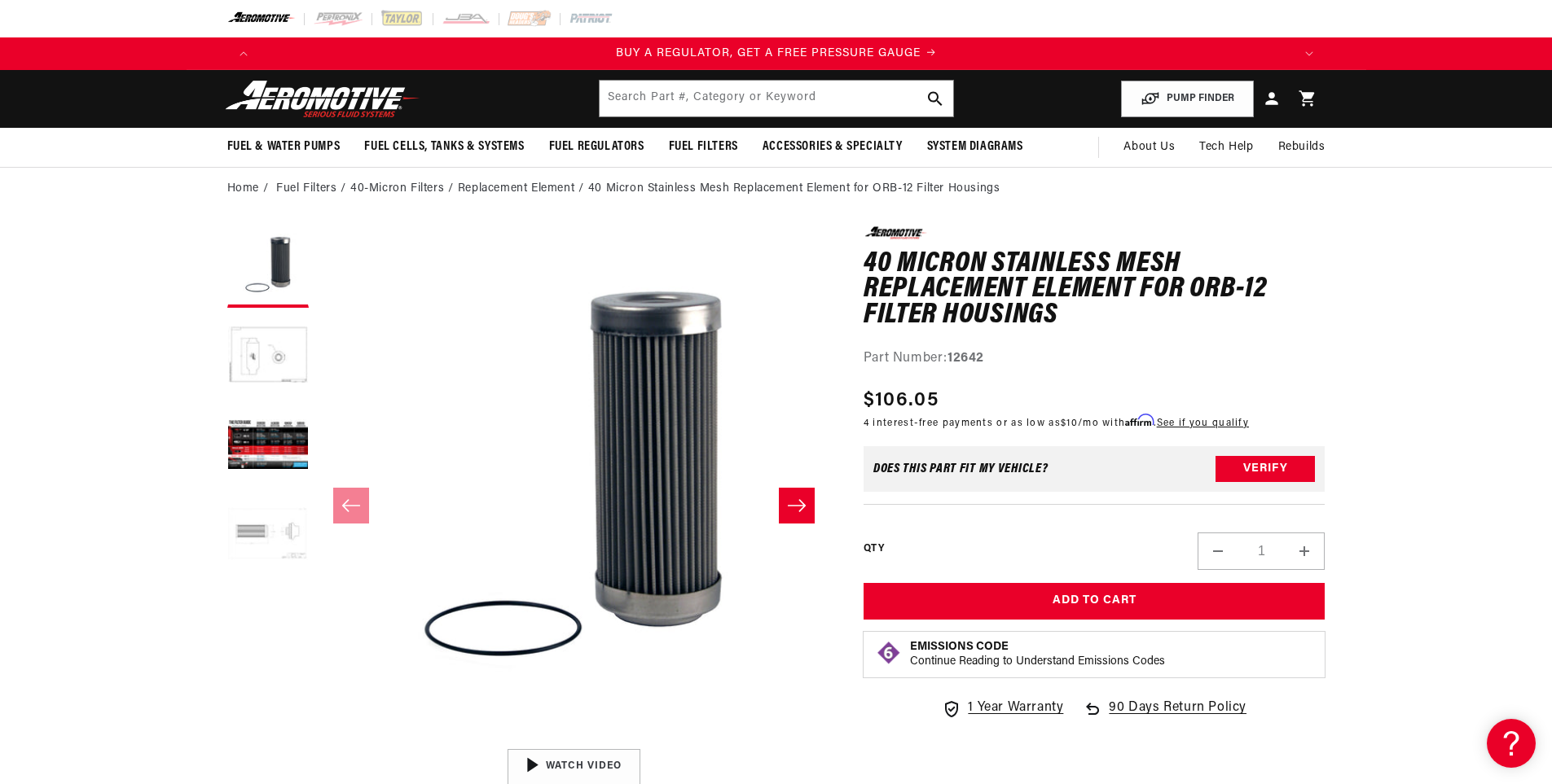
click at [255, 527] on button "Load image 4 in gallery view" at bounding box center [268, 535] width 81 height 81
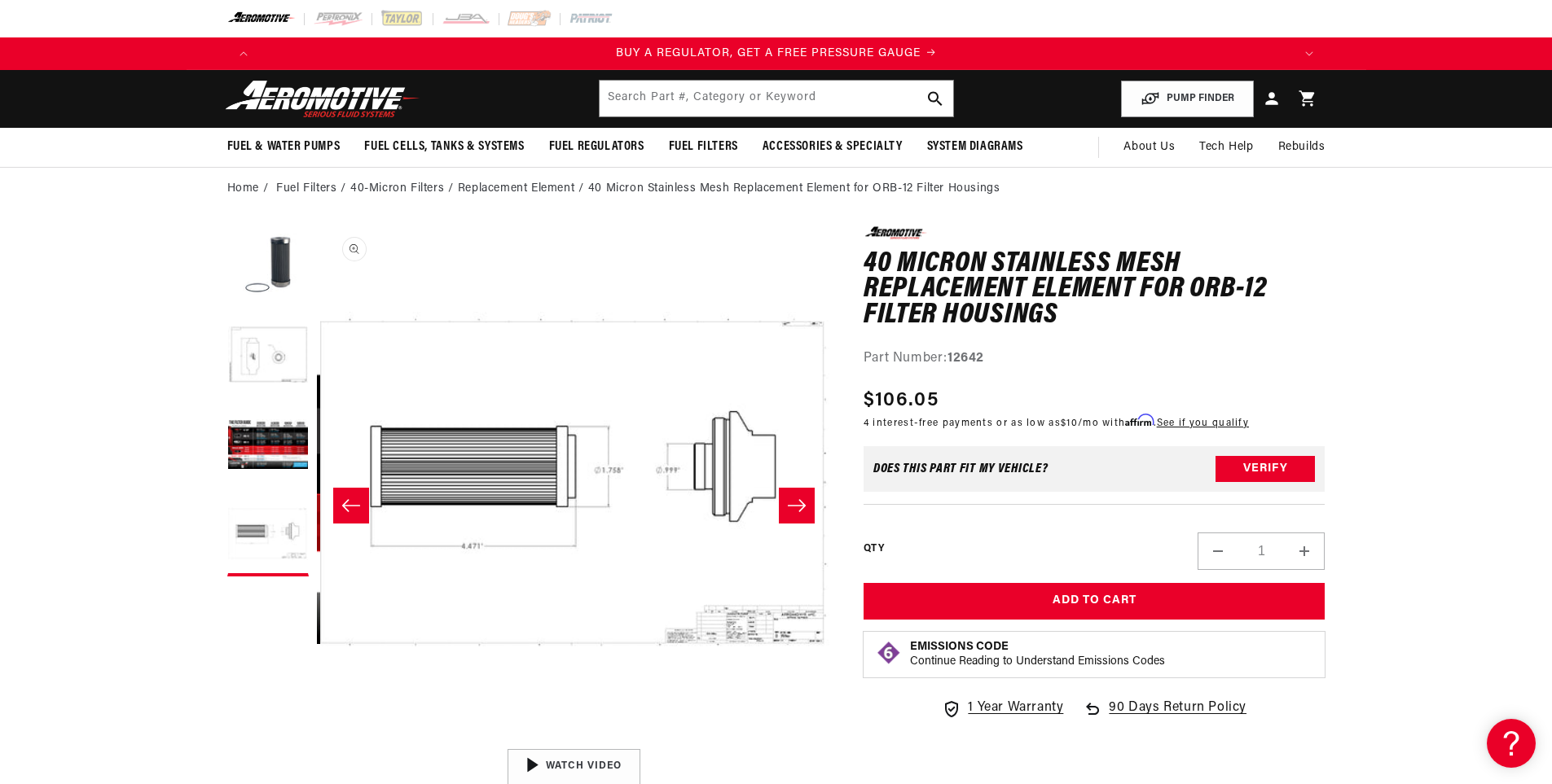
scroll to position [0, 1543]
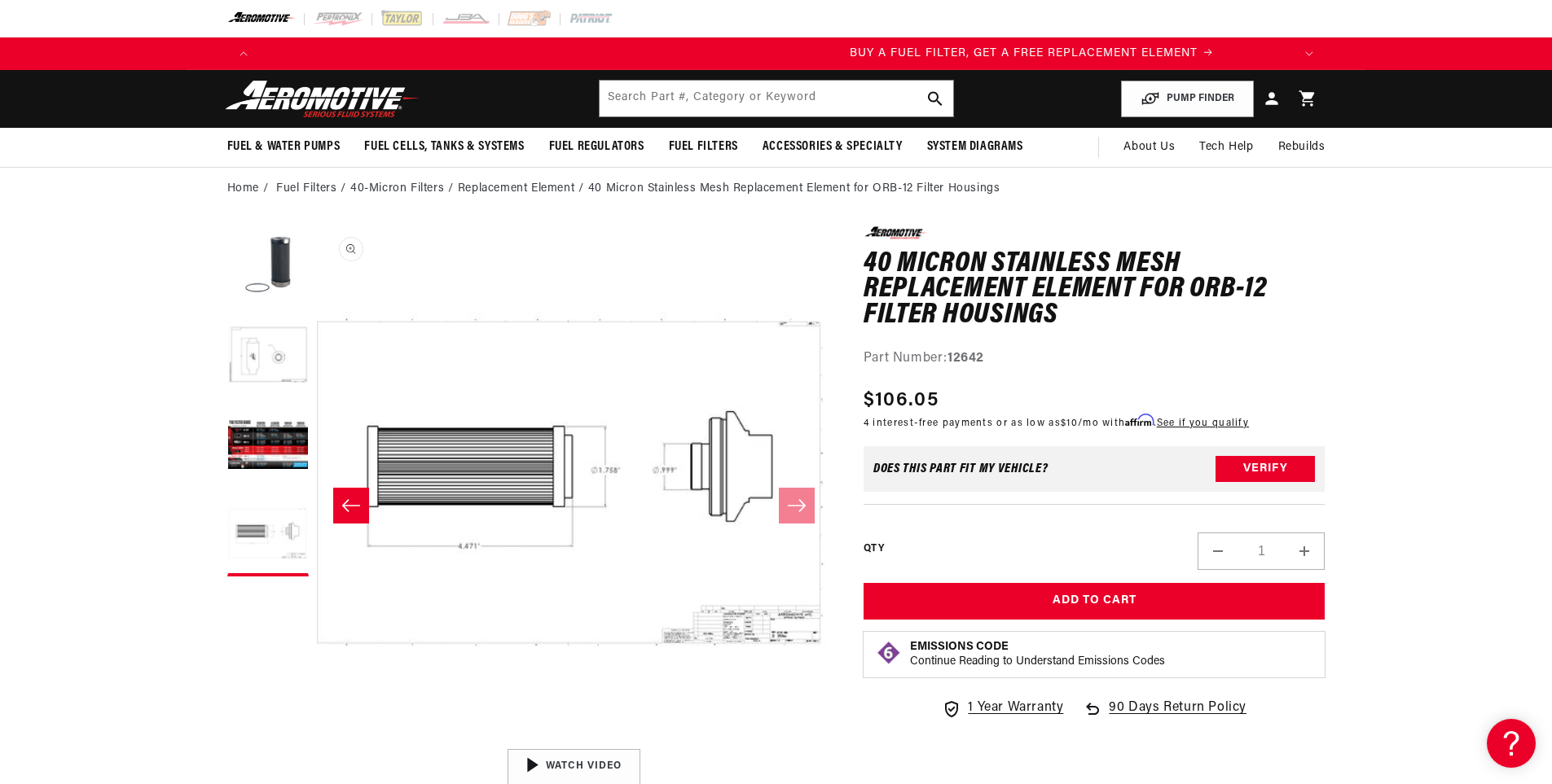
click at [317, 742] on button "Open media 4 in modal" at bounding box center [317, 742] width 0 height 0
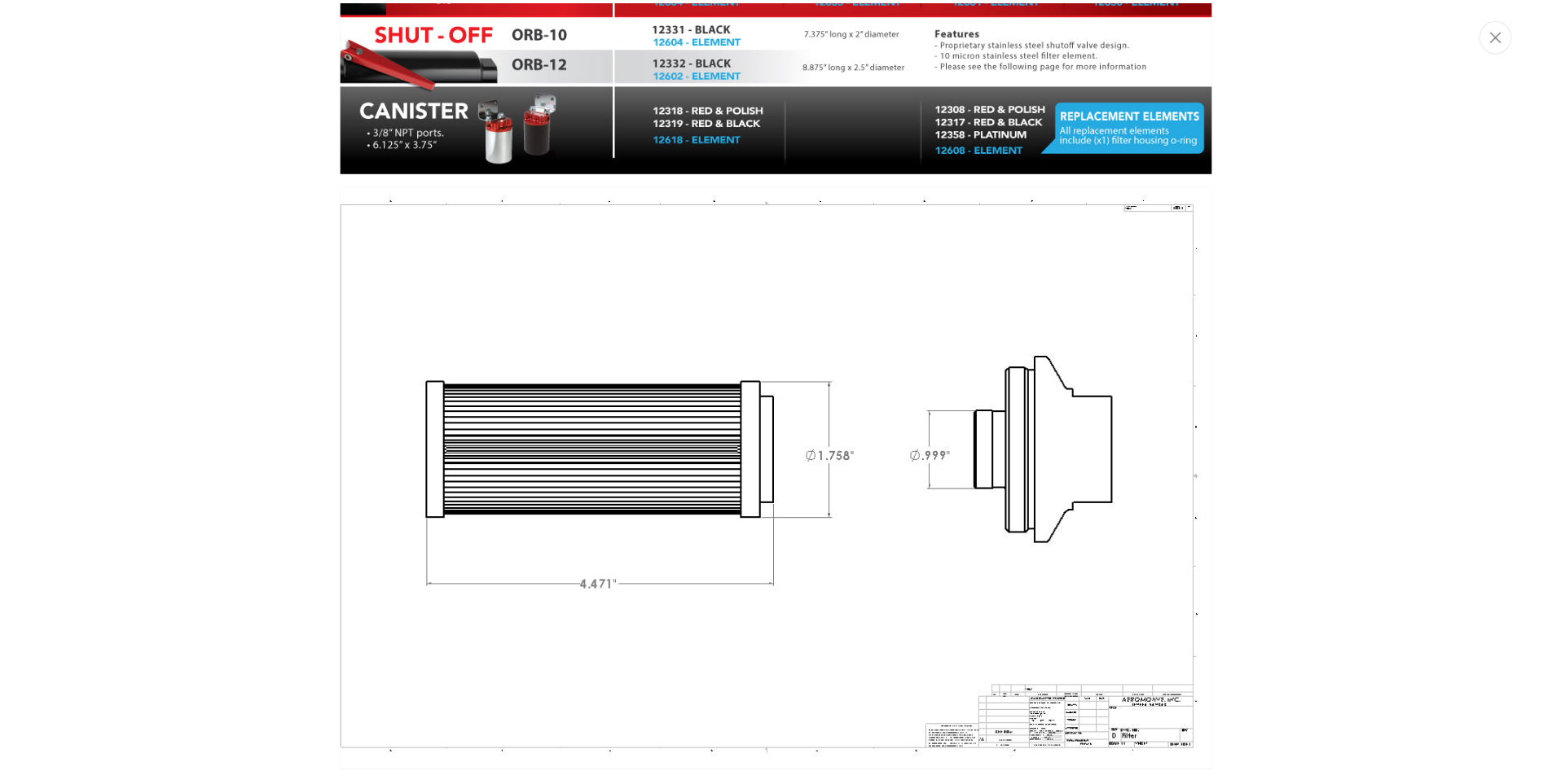
scroll to position [0, 0]
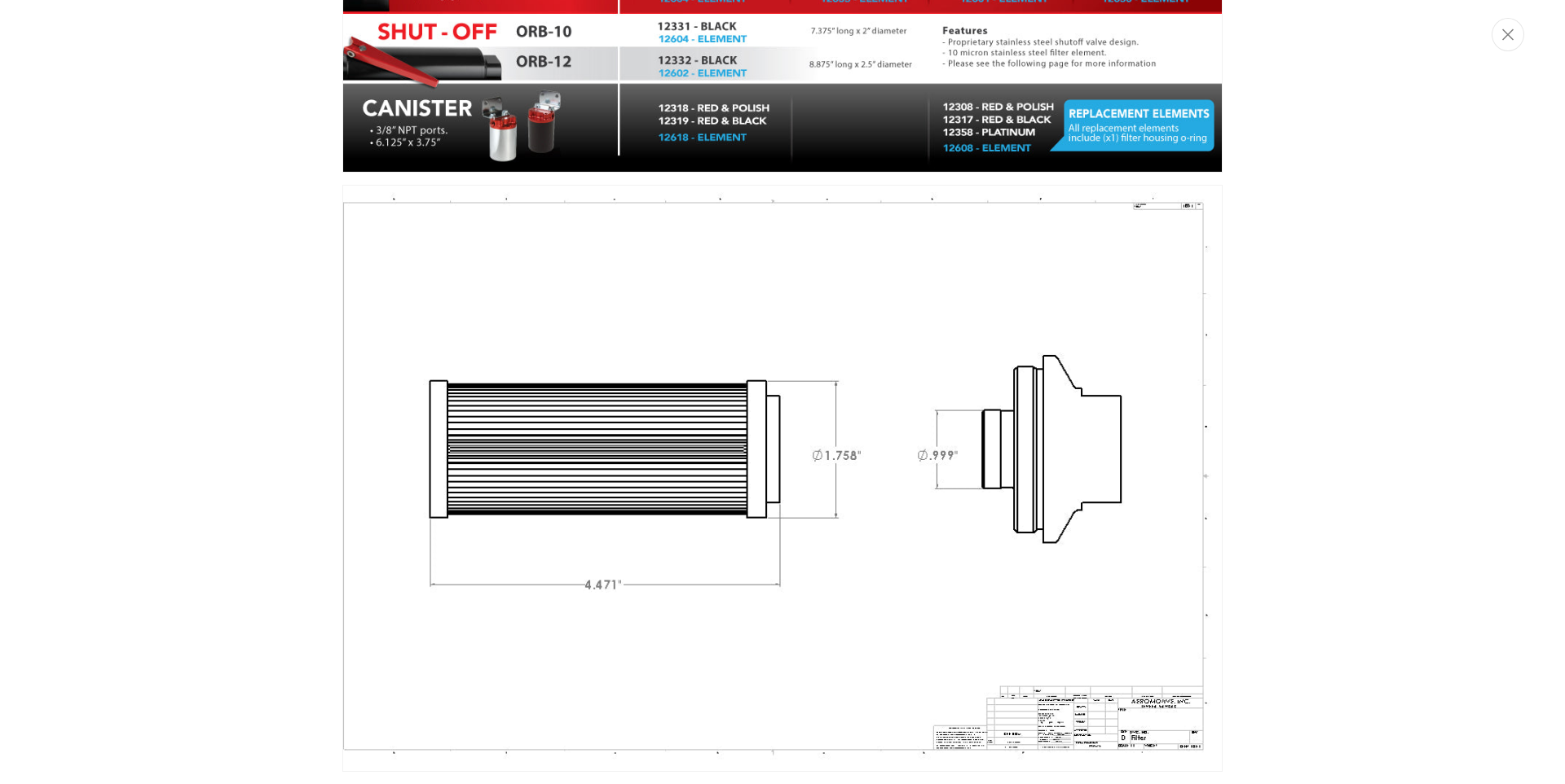
click at [1379, 414] on div "Media gallery" at bounding box center [782, 392] width 1565 height 784
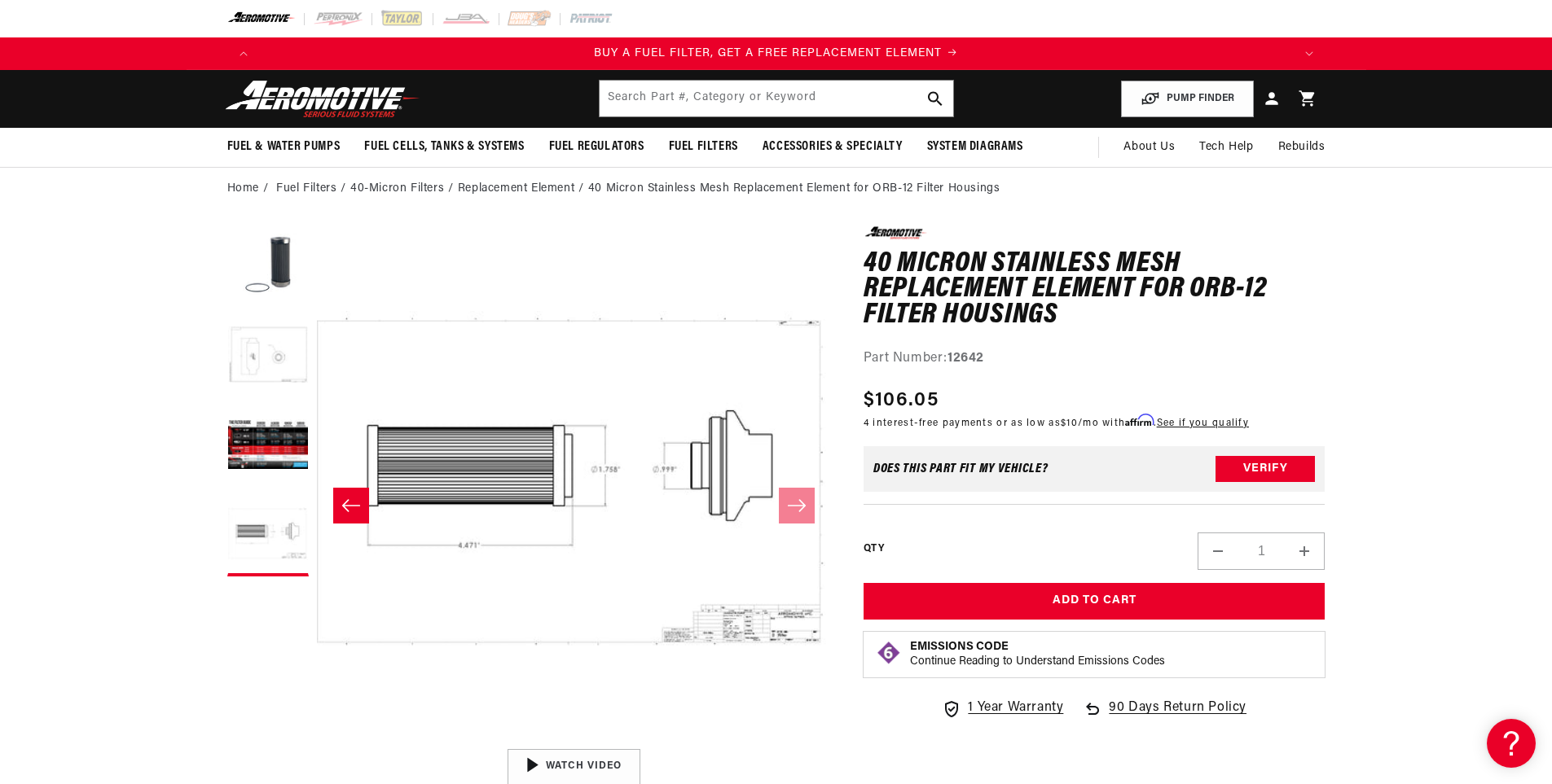
click at [259, 355] on button "Load image 2 in gallery view" at bounding box center [268, 356] width 81 height 81
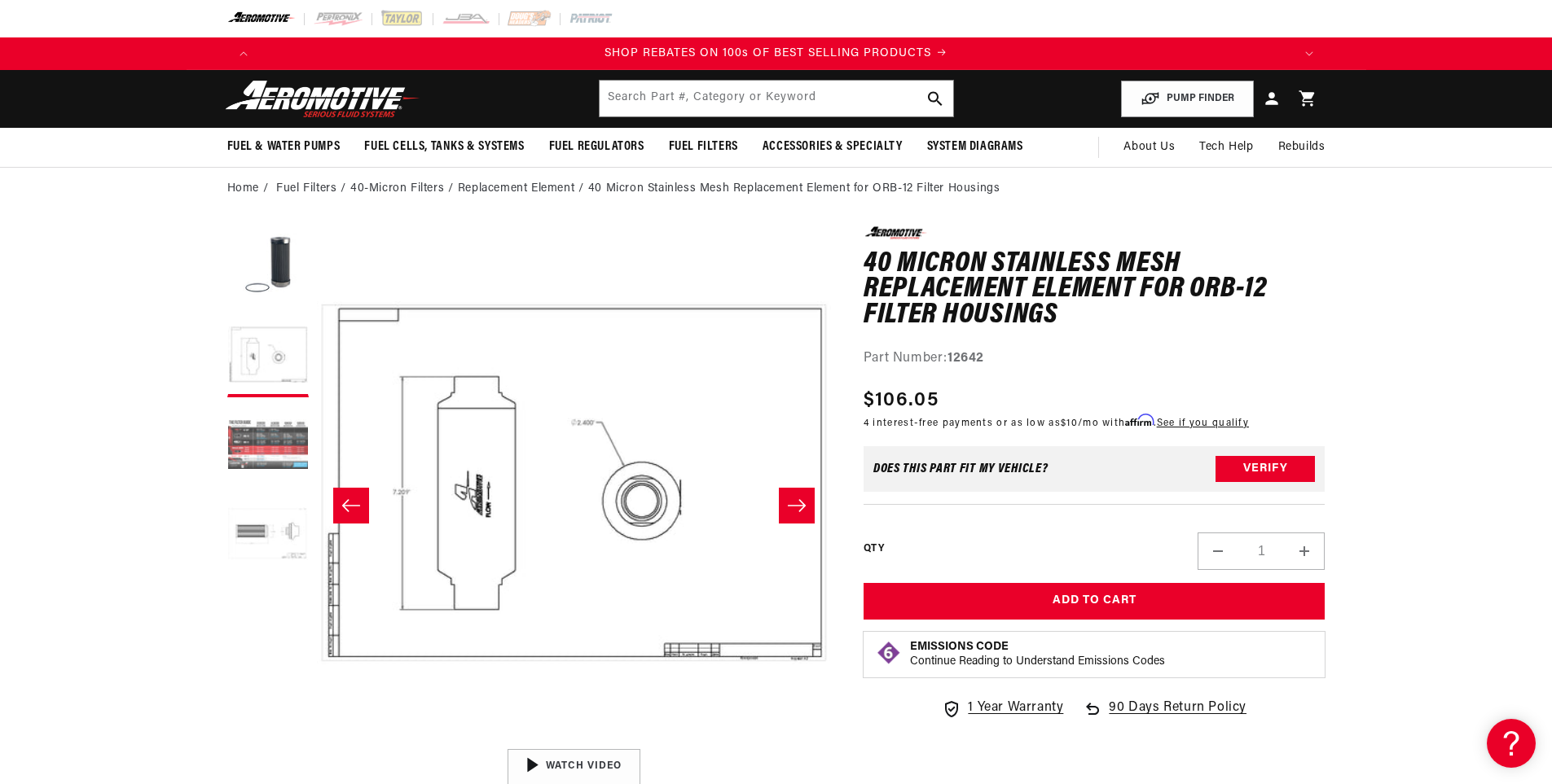
click at [249, 437] on button "Load image 3 in gallery view" at bounding box center [268, 446] width 81 height 81
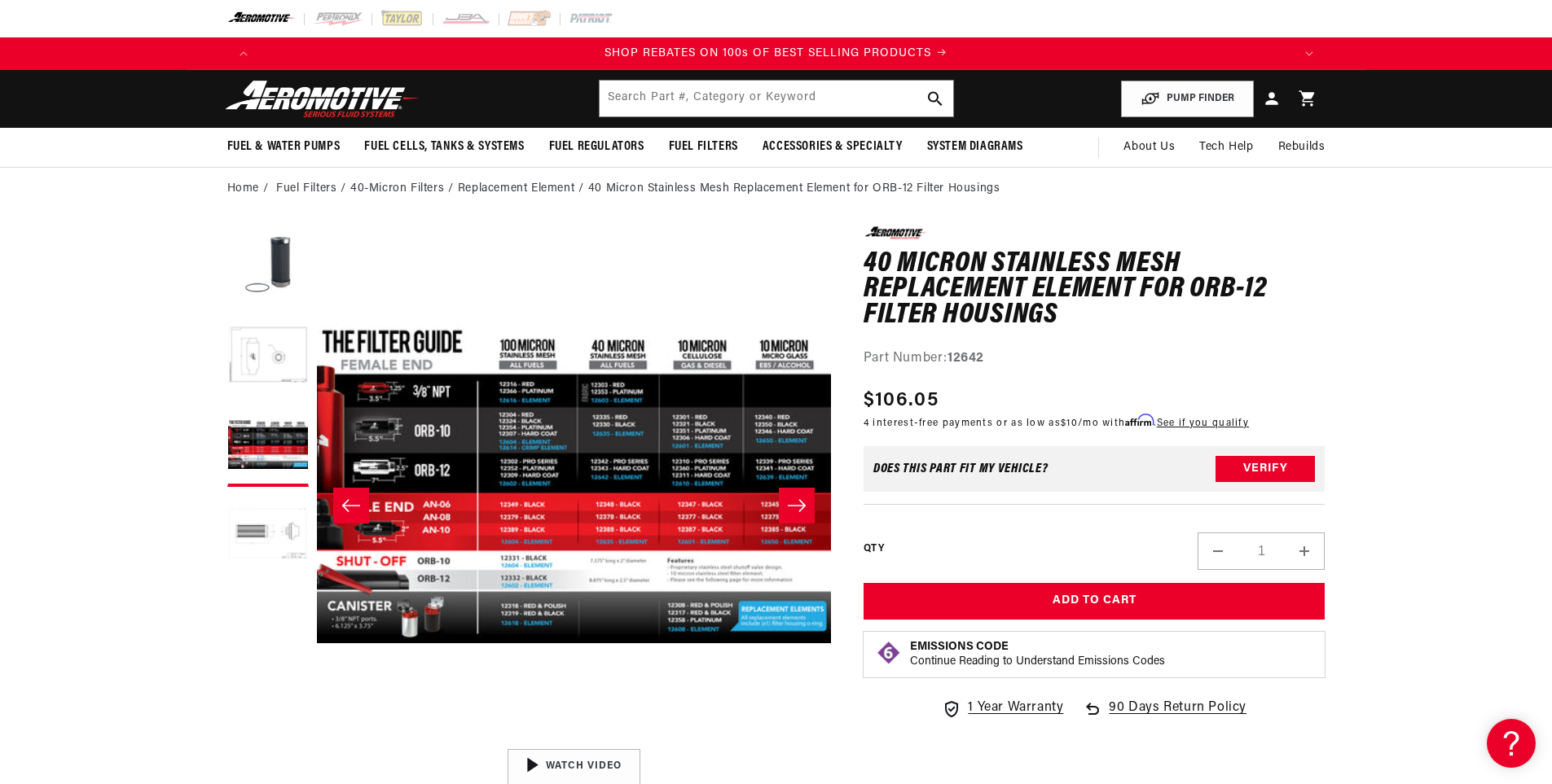
click at [788, 505] on icon "Slide right" at bounding box center [797, 506] width 20 height 16
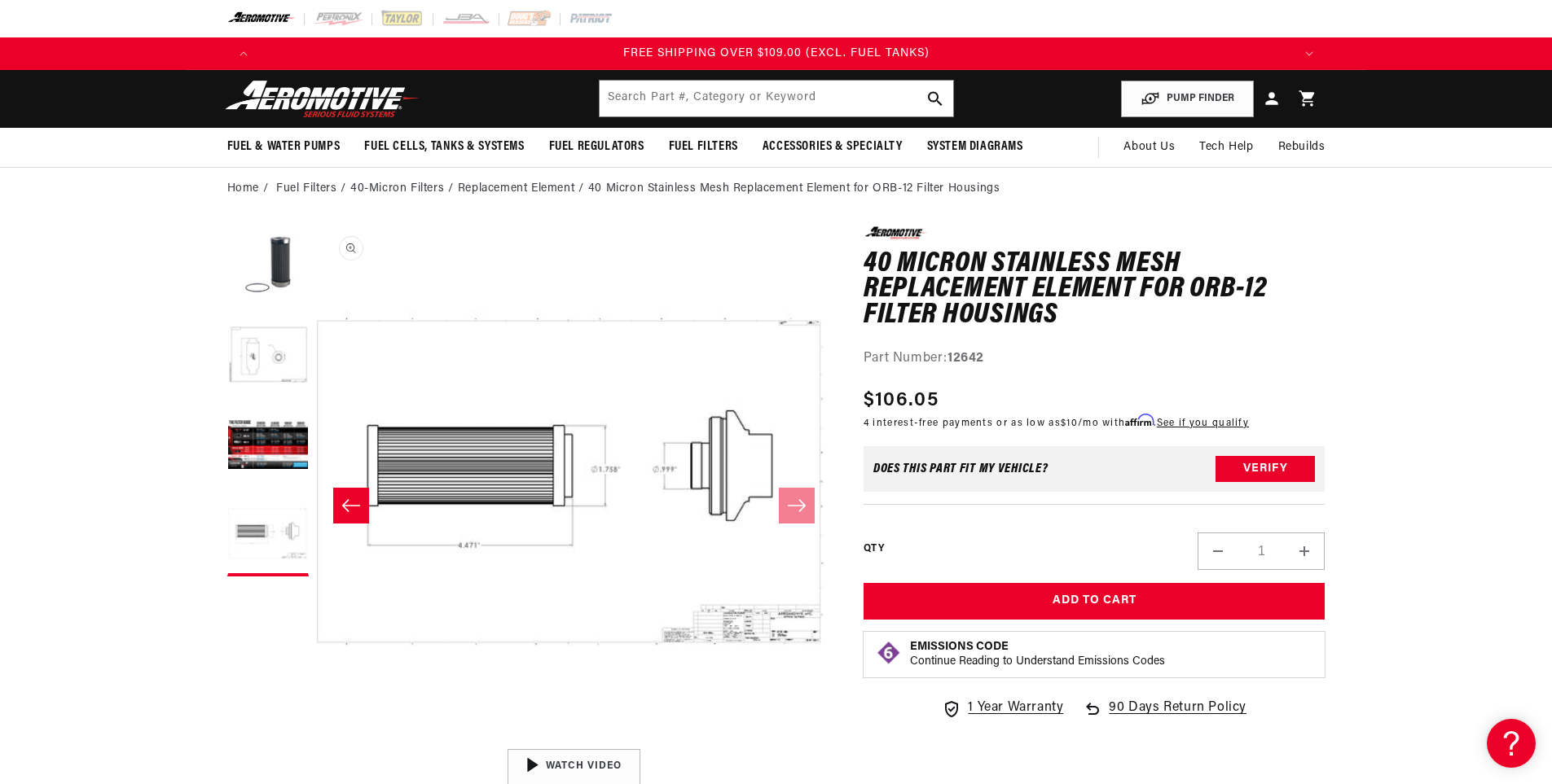
click at [317, 741] on button "Open media 4 in modal" at bounding box center [317, 741] width 0 height 0
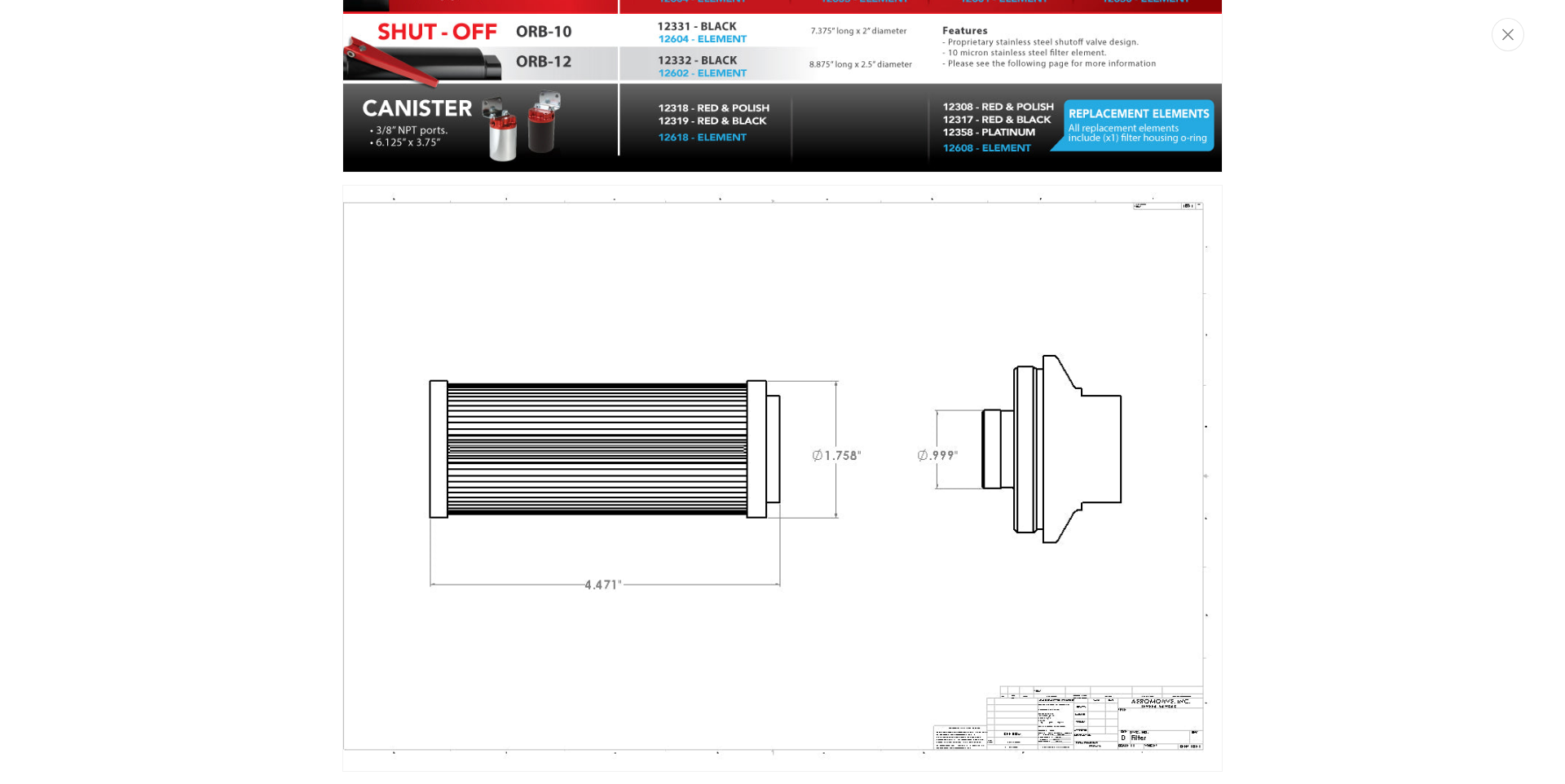
click at [1268, 473] on div "Media gallery" at bounding box center [782, 392] width 1565 height 784
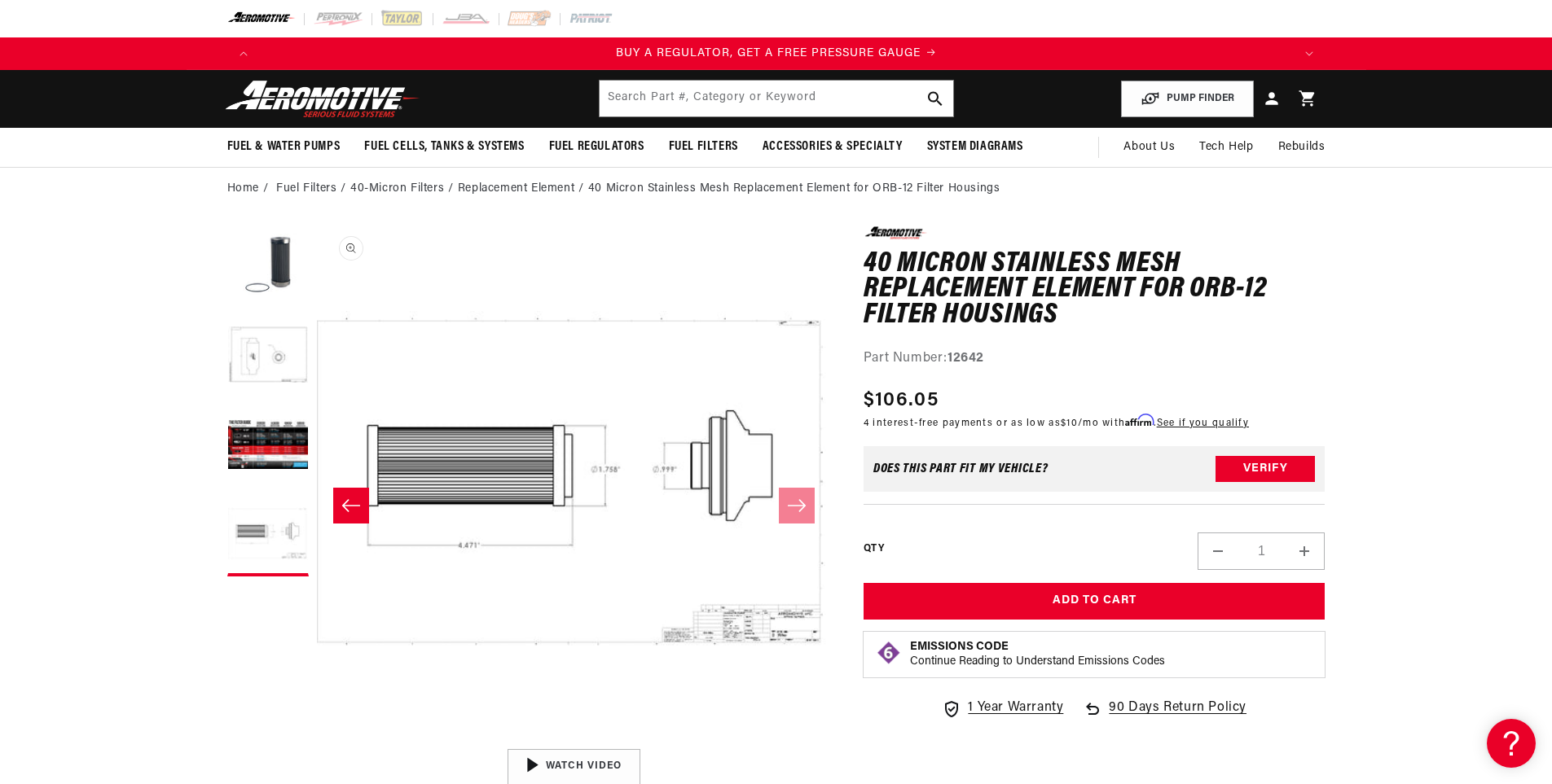
click at [317, 741] on button "Open media 4 in modal" at bounding box center [317, 741] width 0 height 0
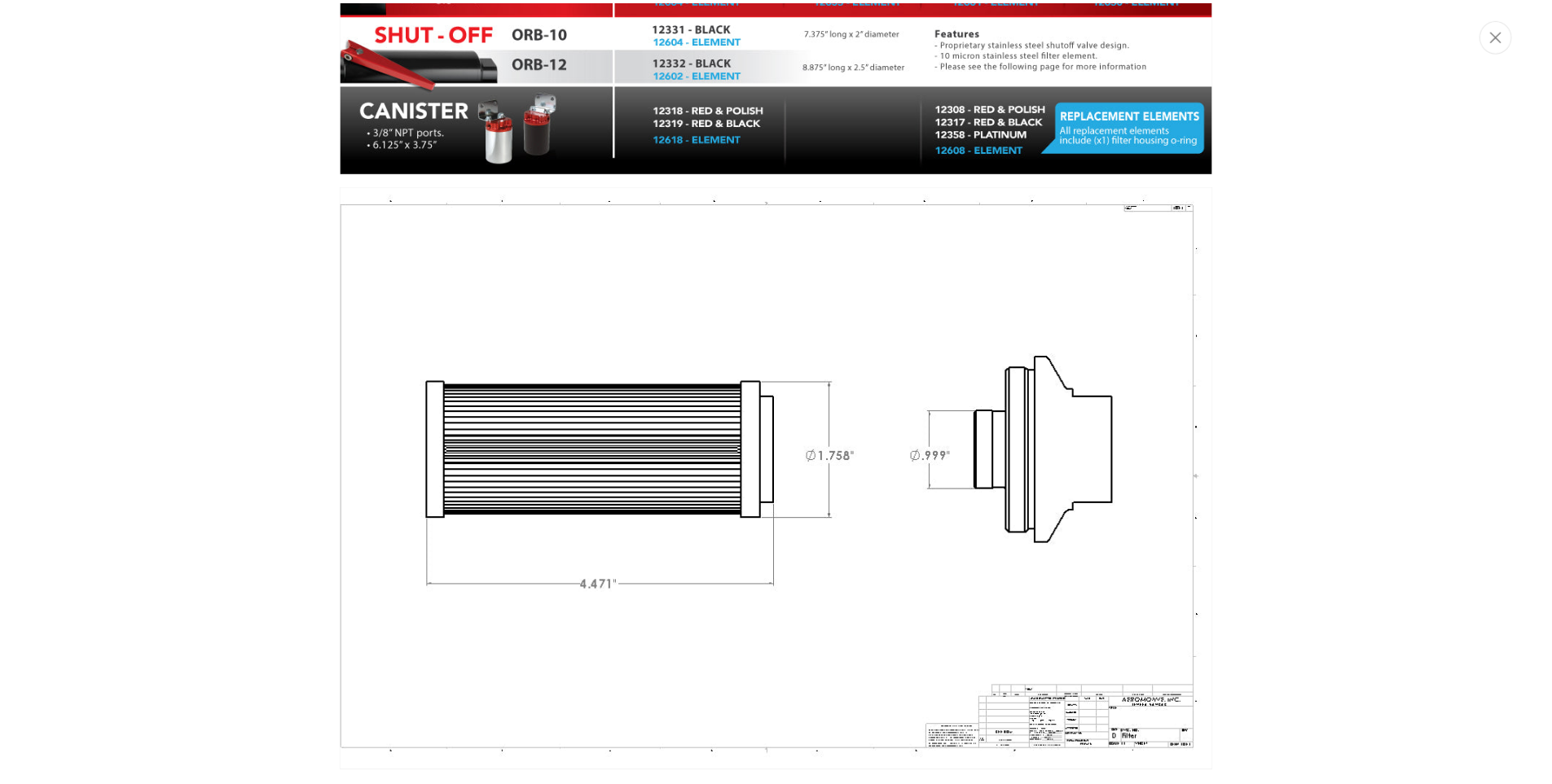
scroll to position [0, 3100]
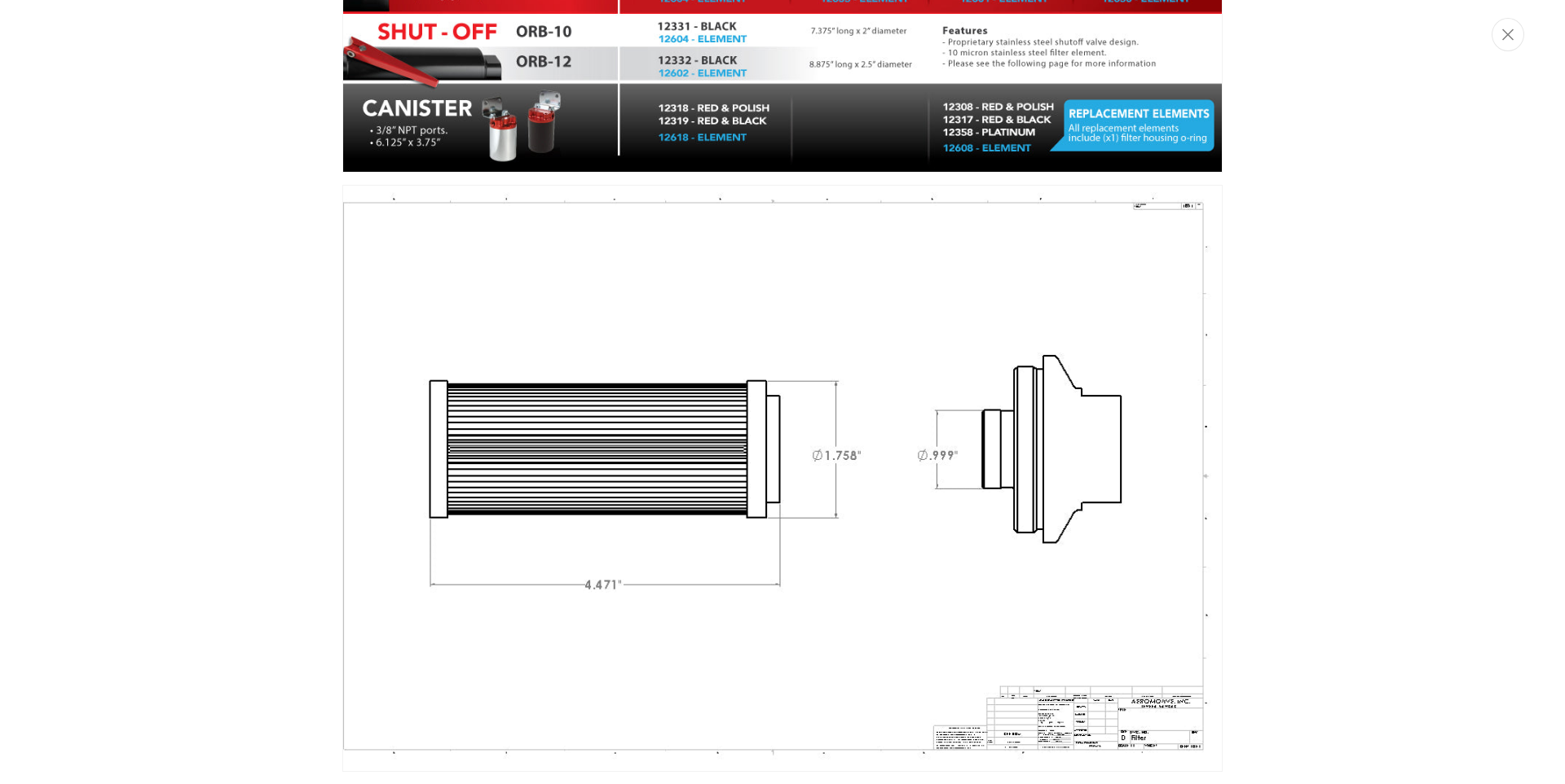
click at [1134, 380] on img "Media gallery" at bounding box center [782, 478] width 880 height 588
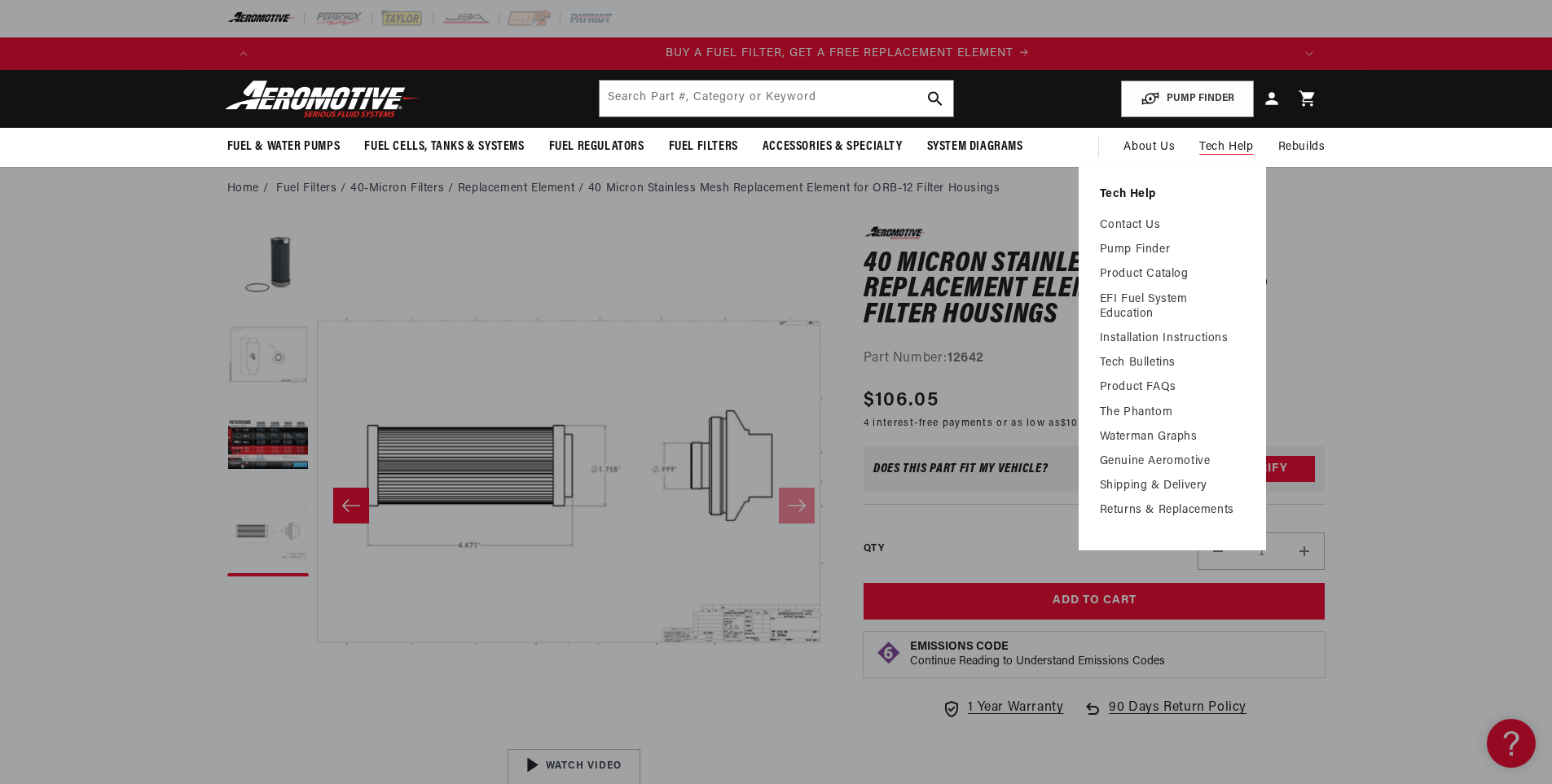
scroll to position [0, 1033]
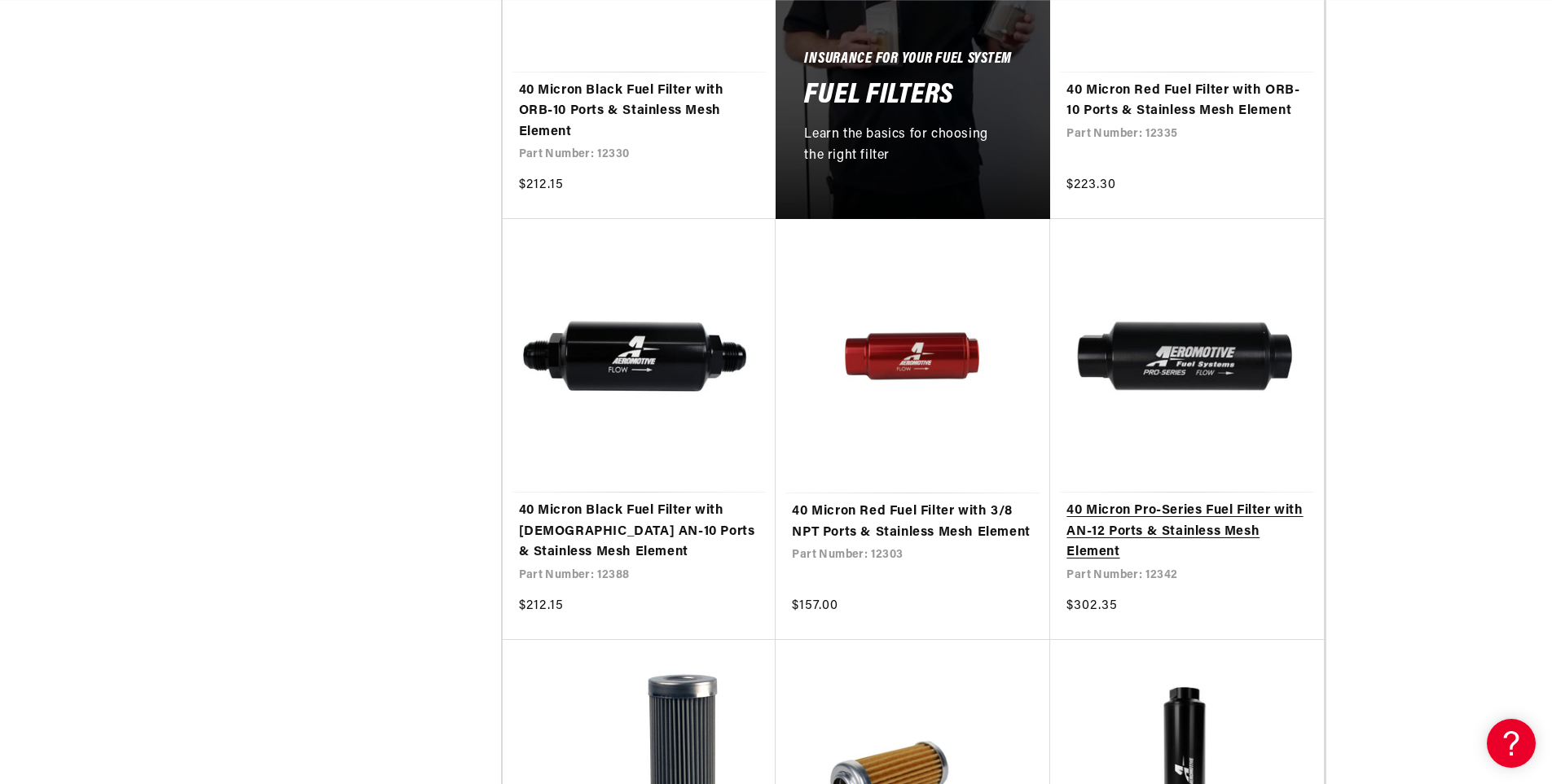
scroll to position [0, 2067]
click at [1159, 521] on link "40 Micron Pro-Series Fuel Filter with AN-12 Ports & Stainless Mesh Element" at bounding box center [1187, 532] width 241 height 63
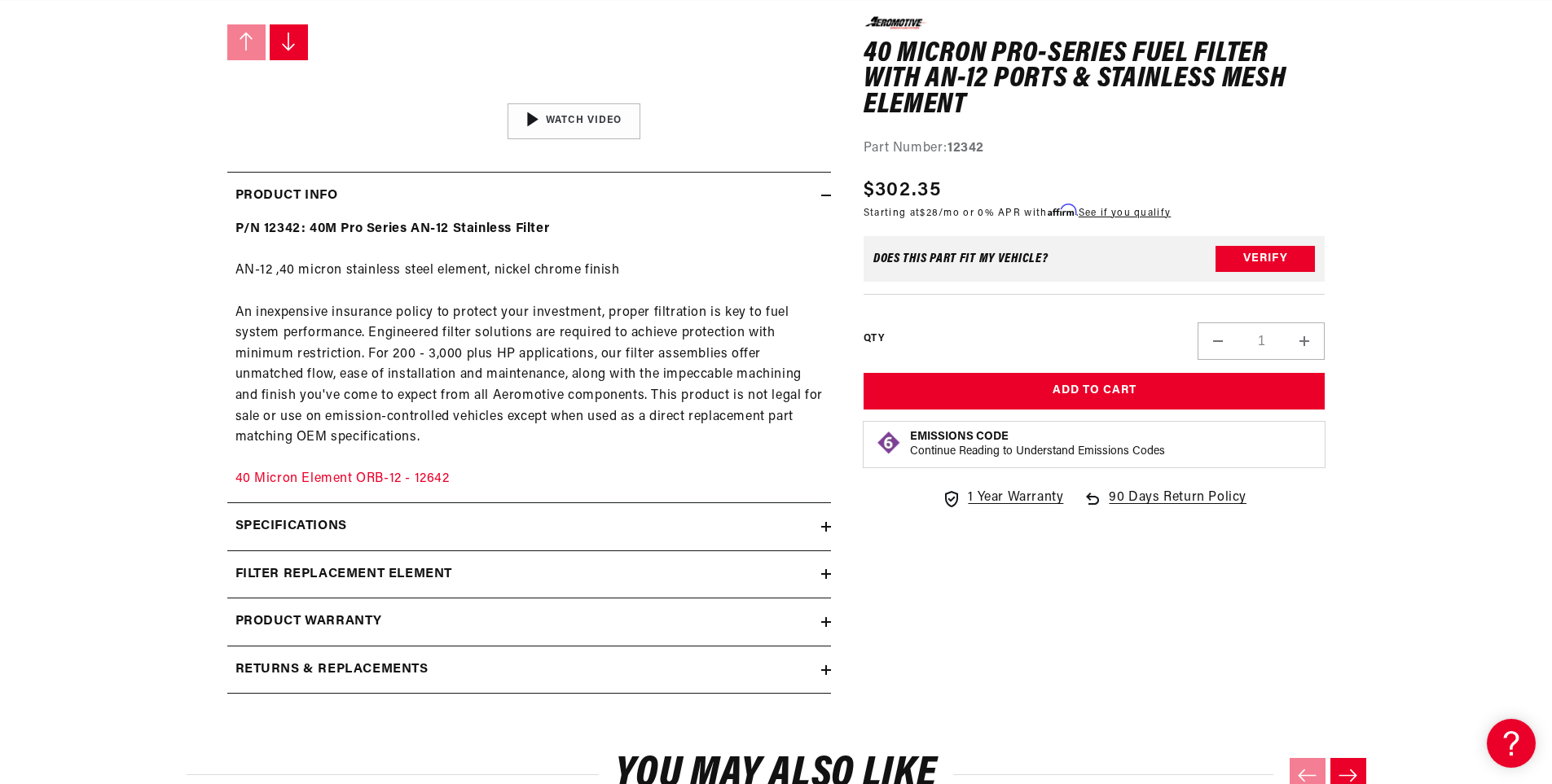
scroll to position [647, 0]
click at [760, 574] on div "filter replacement element" at bounding box center [524, 574] width 594 height 21
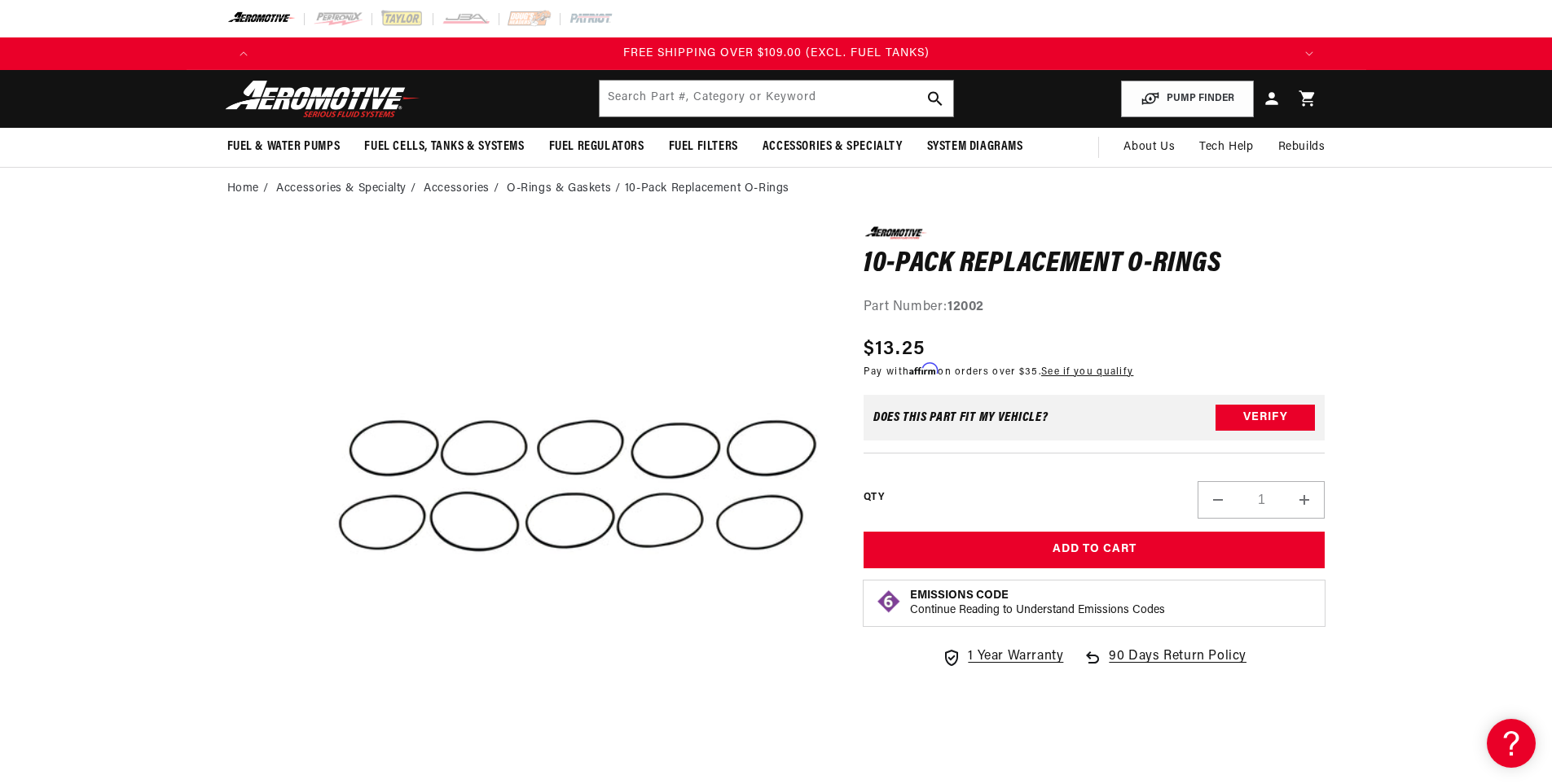
scroll to position [0, 2976]
